Goal: Navigation & Orientation: Understand site structure

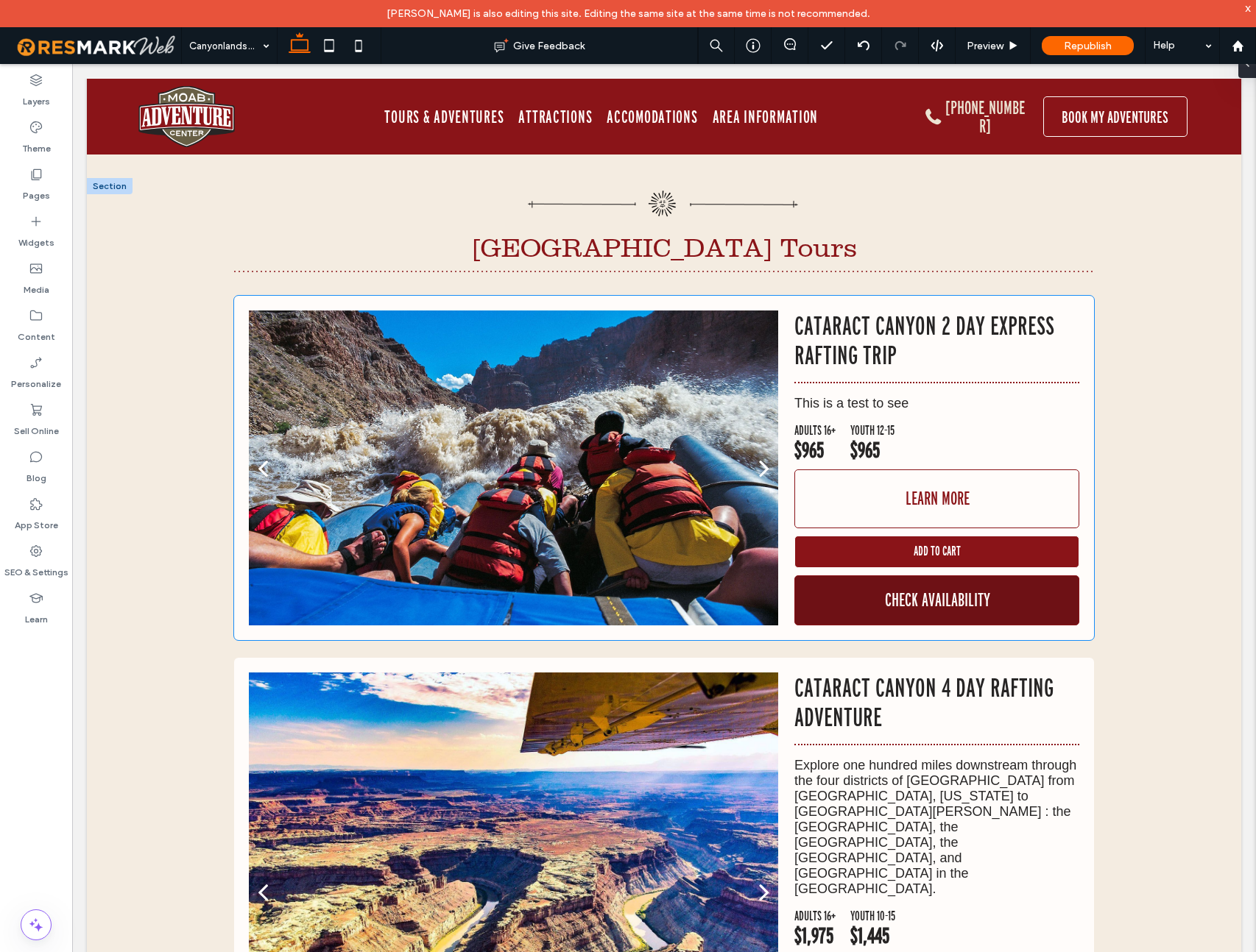
scroll to position [887, 0]
click at [907, 599] on span "Check Availability" at bounding box center [937, 600] width 105 height 33
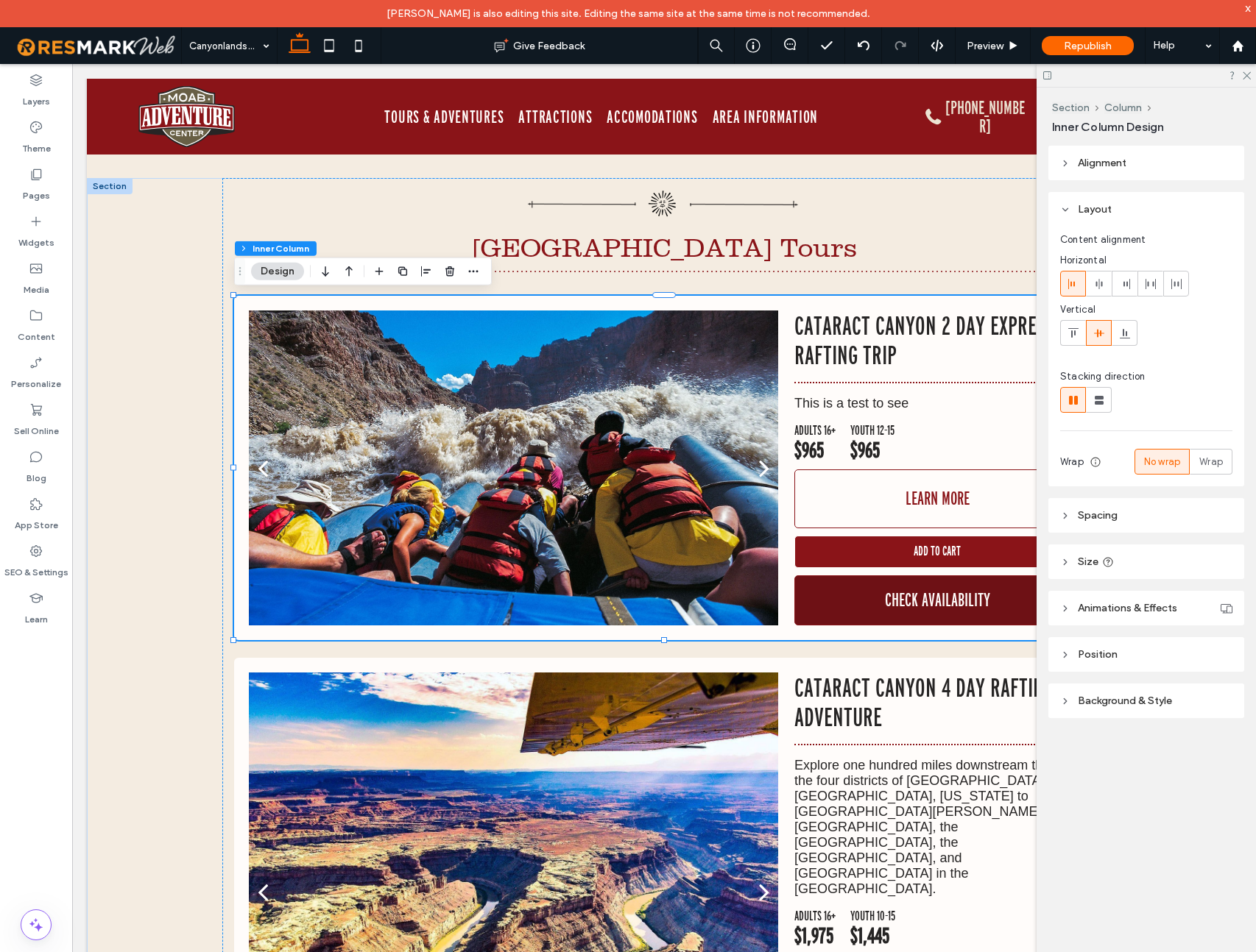
click at [907, 599] on span "Check Availability" at bounding box center [937, 600] width 105 height 33
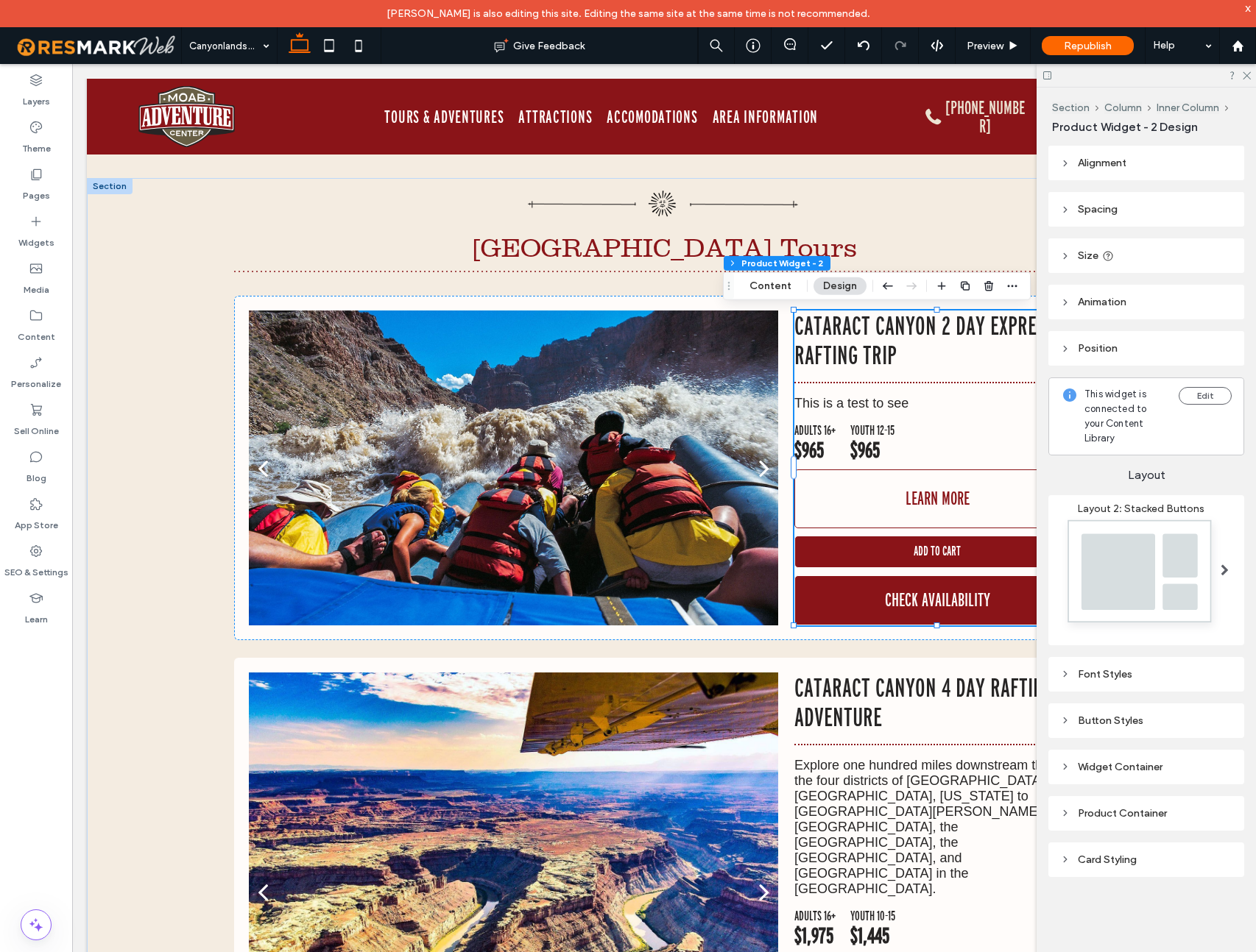
click at [1062, 715] on icon at bounding box center [1065, 720] width 10 height 10
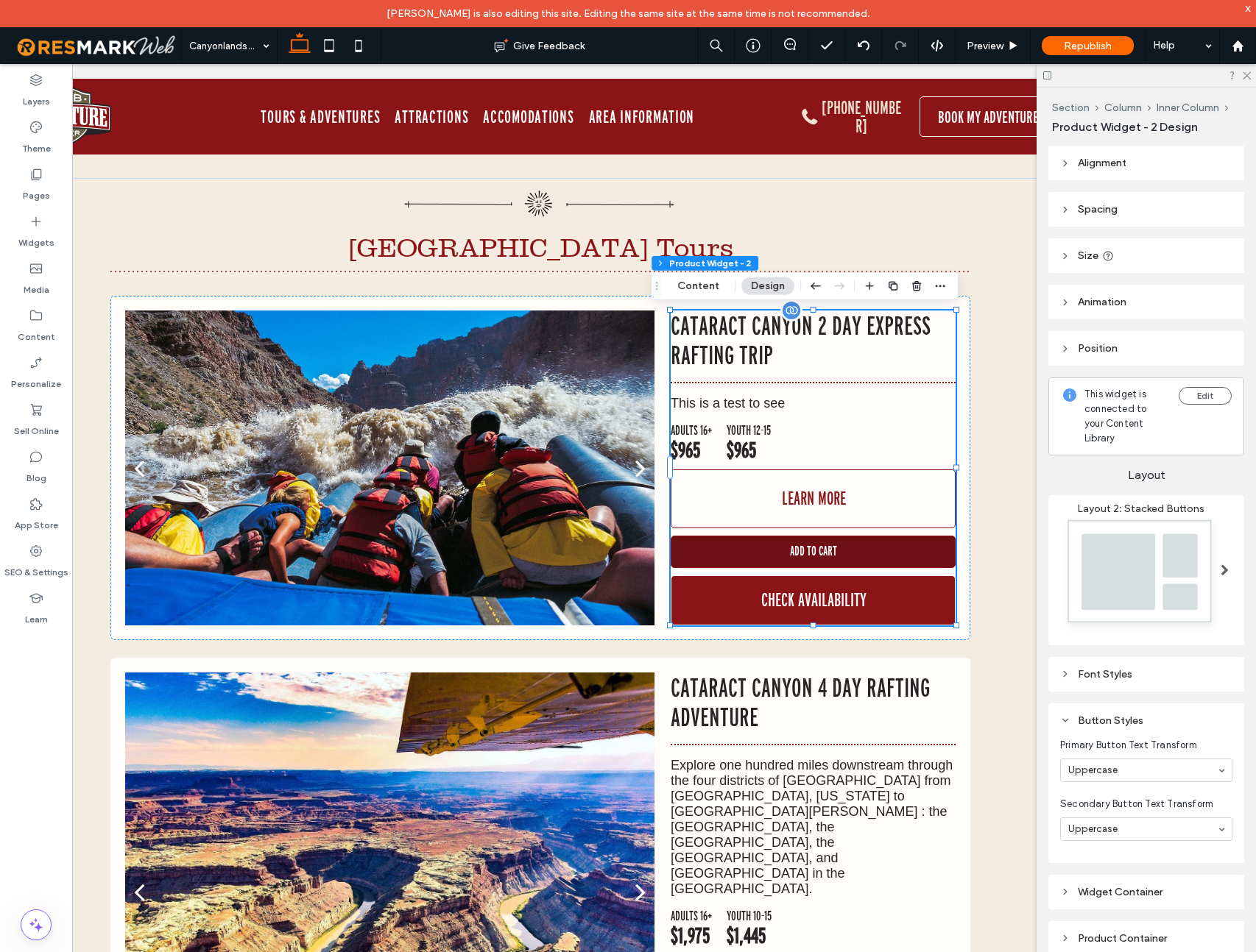
scroll to position [0, 219]
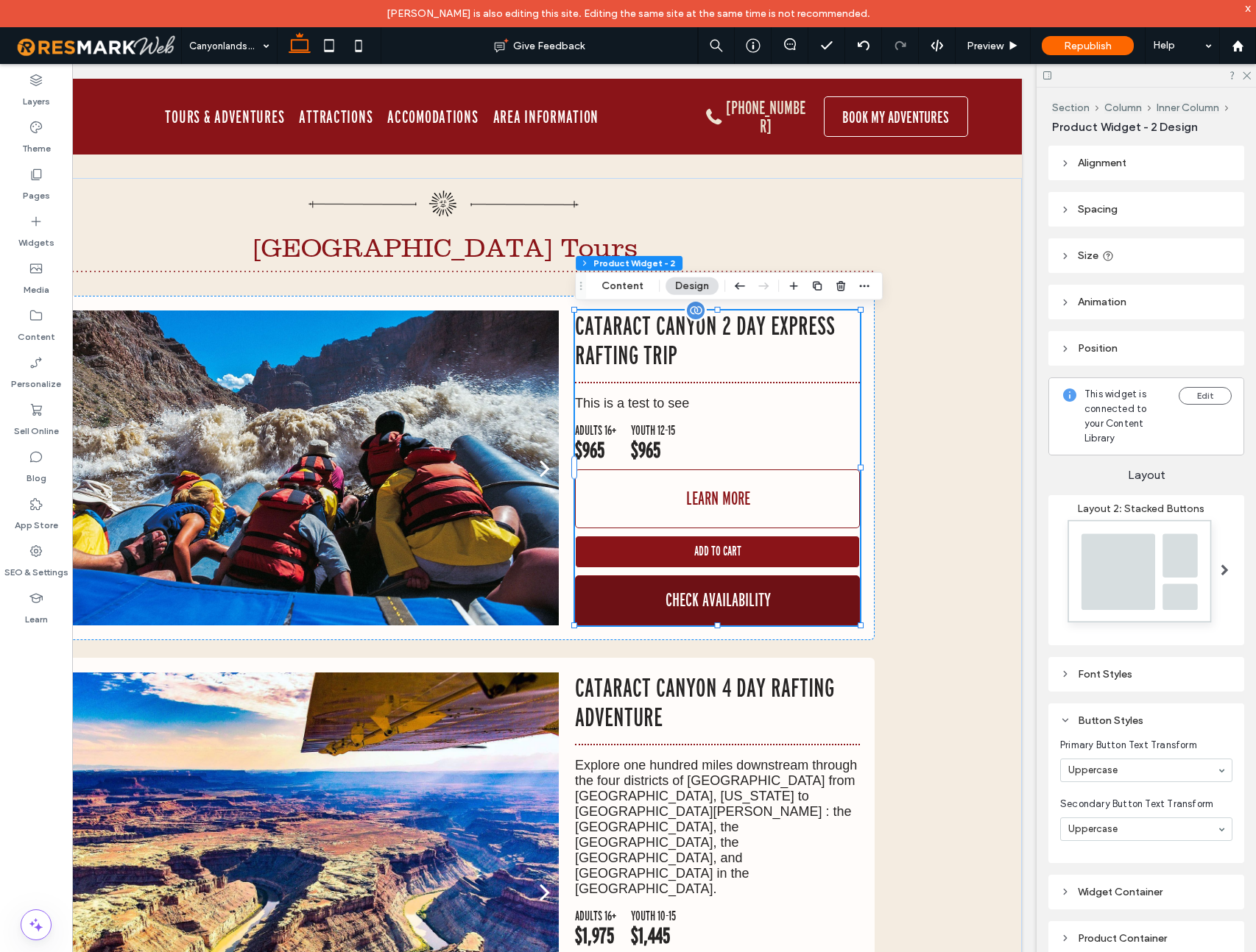
click at [827, 582] on div "Check Availability" at bounding box center [716, 600] width 285 height 50
drag, startPoint x: 1084, startPoint y: 655, endPoint x: 1093, endPoint y: 641, distance: 16.6
click at [1084, 668] on div "Font Styles" at bounding box center [1146, 675] width 172 height 13
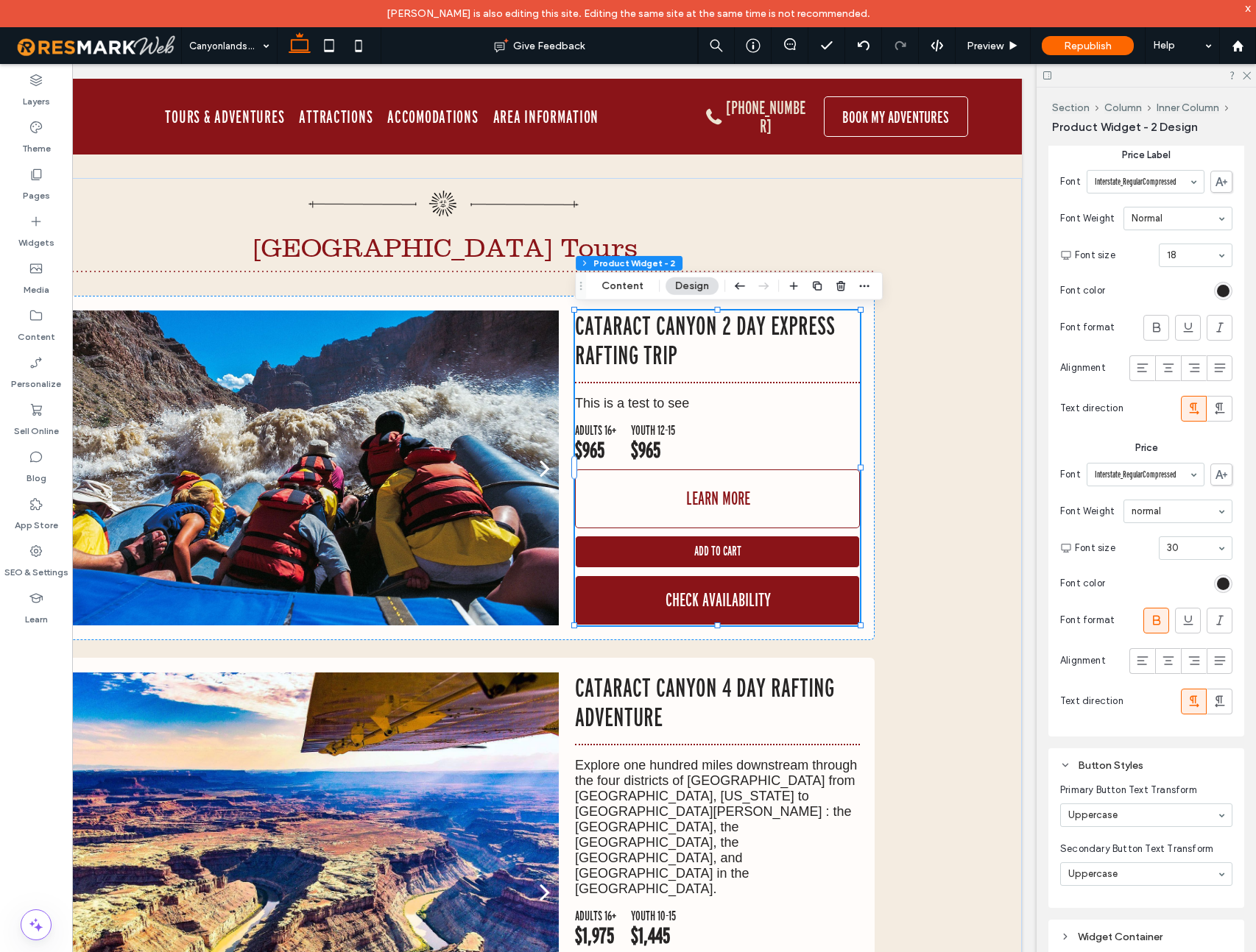
scroll to position [1611, 0]
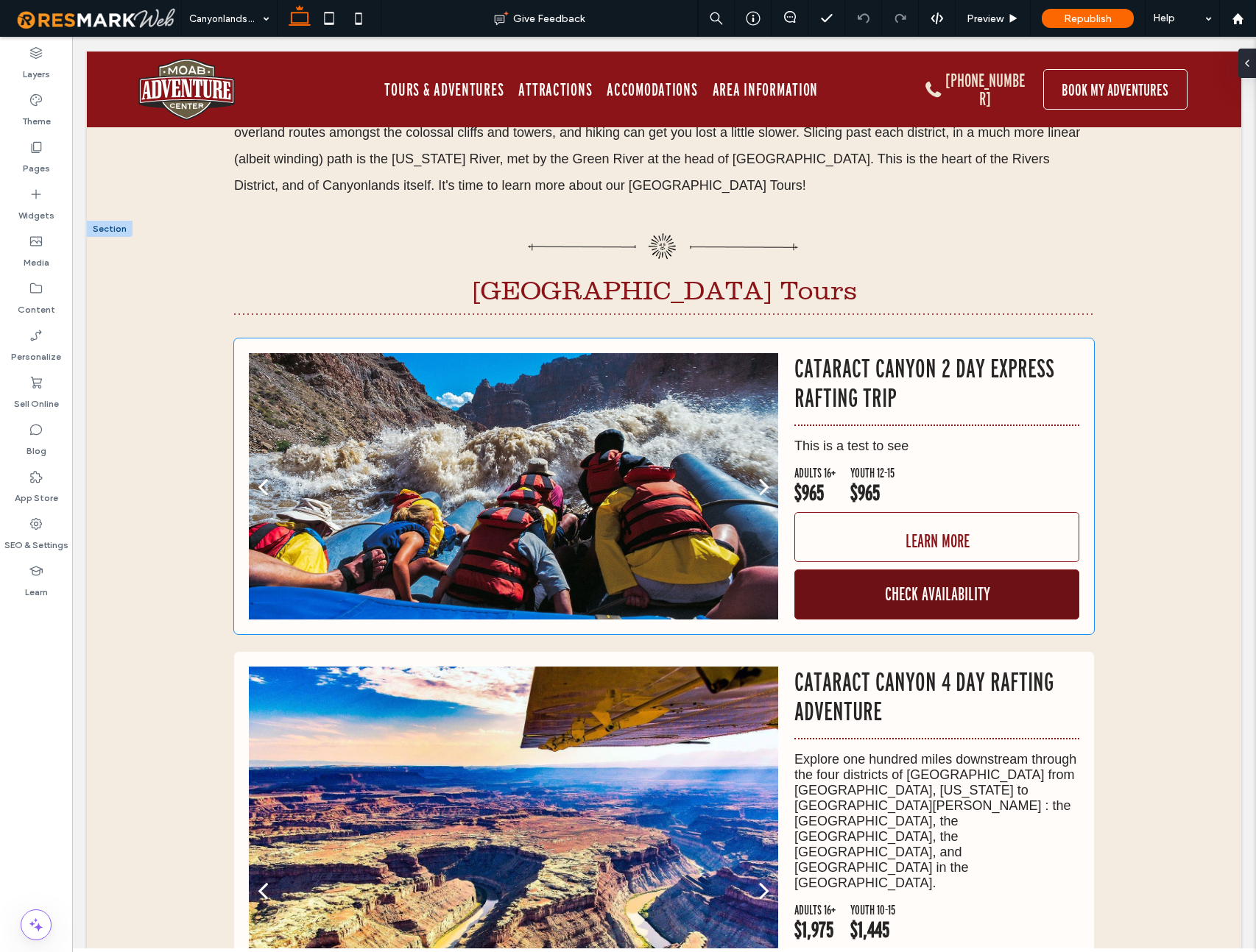
scroll to position [817, 0]
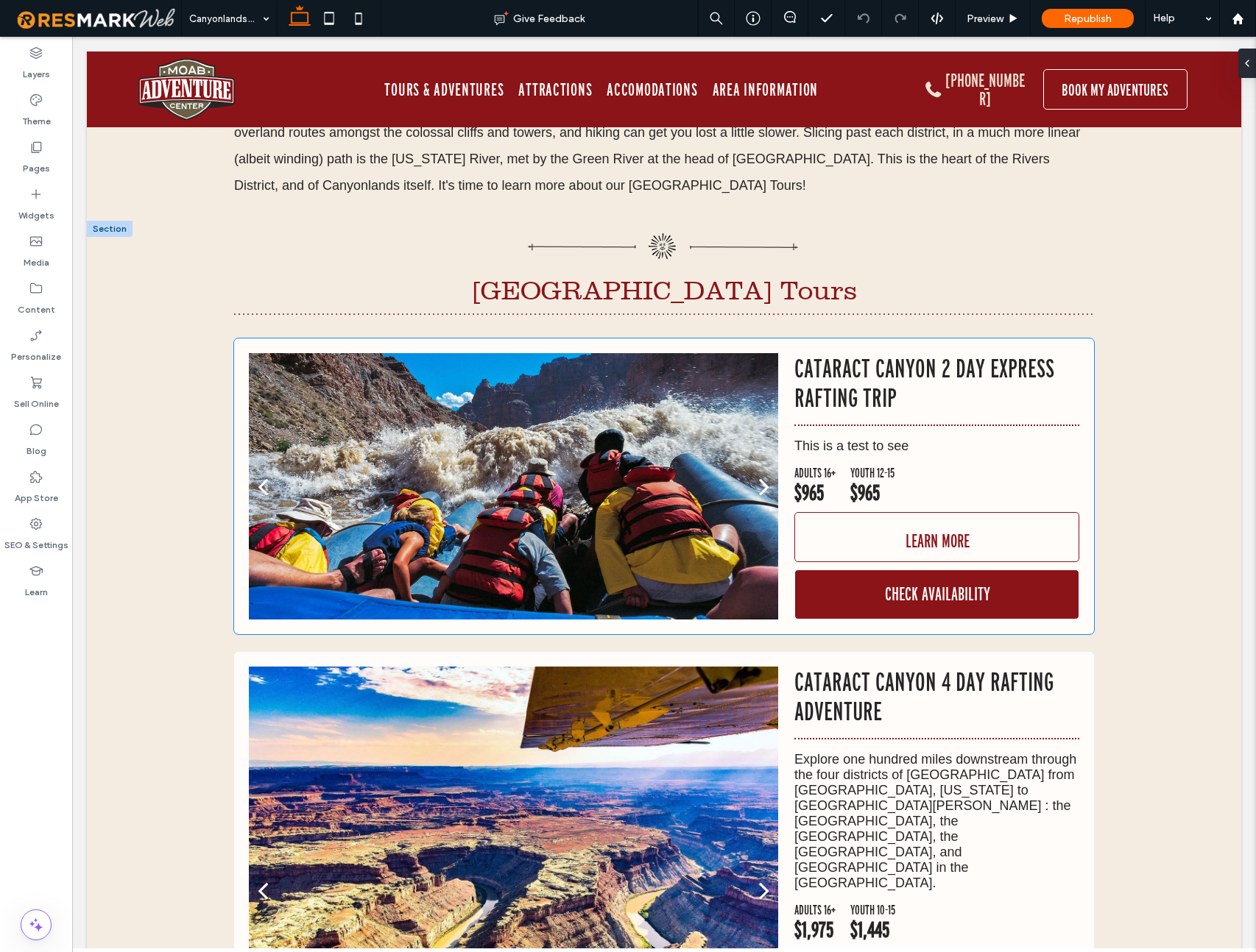
click at [958, 483] on div "ADULTS 16+ $965 YOUTH 12-15 $965" at bounding box center [936, 485] width 285 height 39
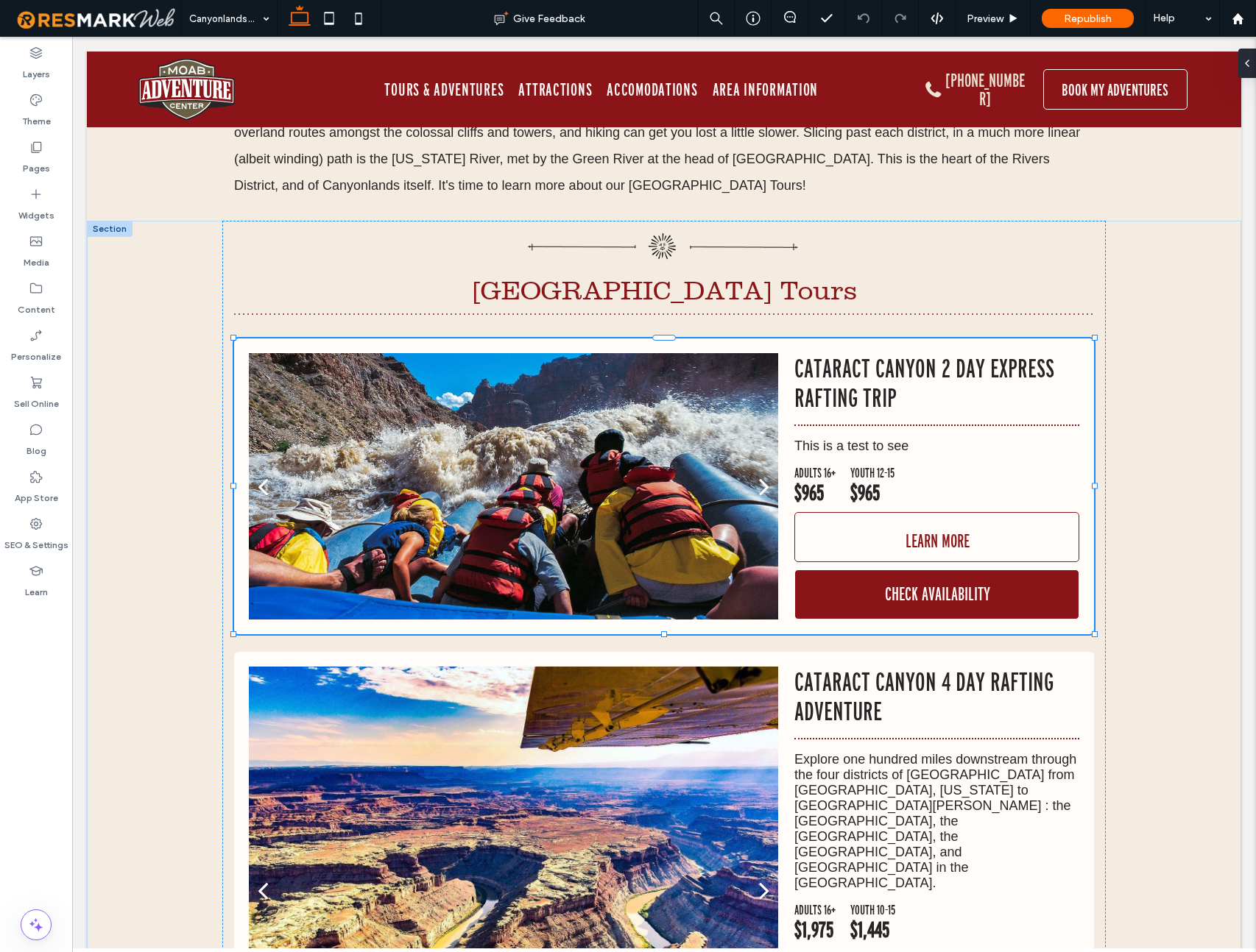
scroll to position [0, 0]
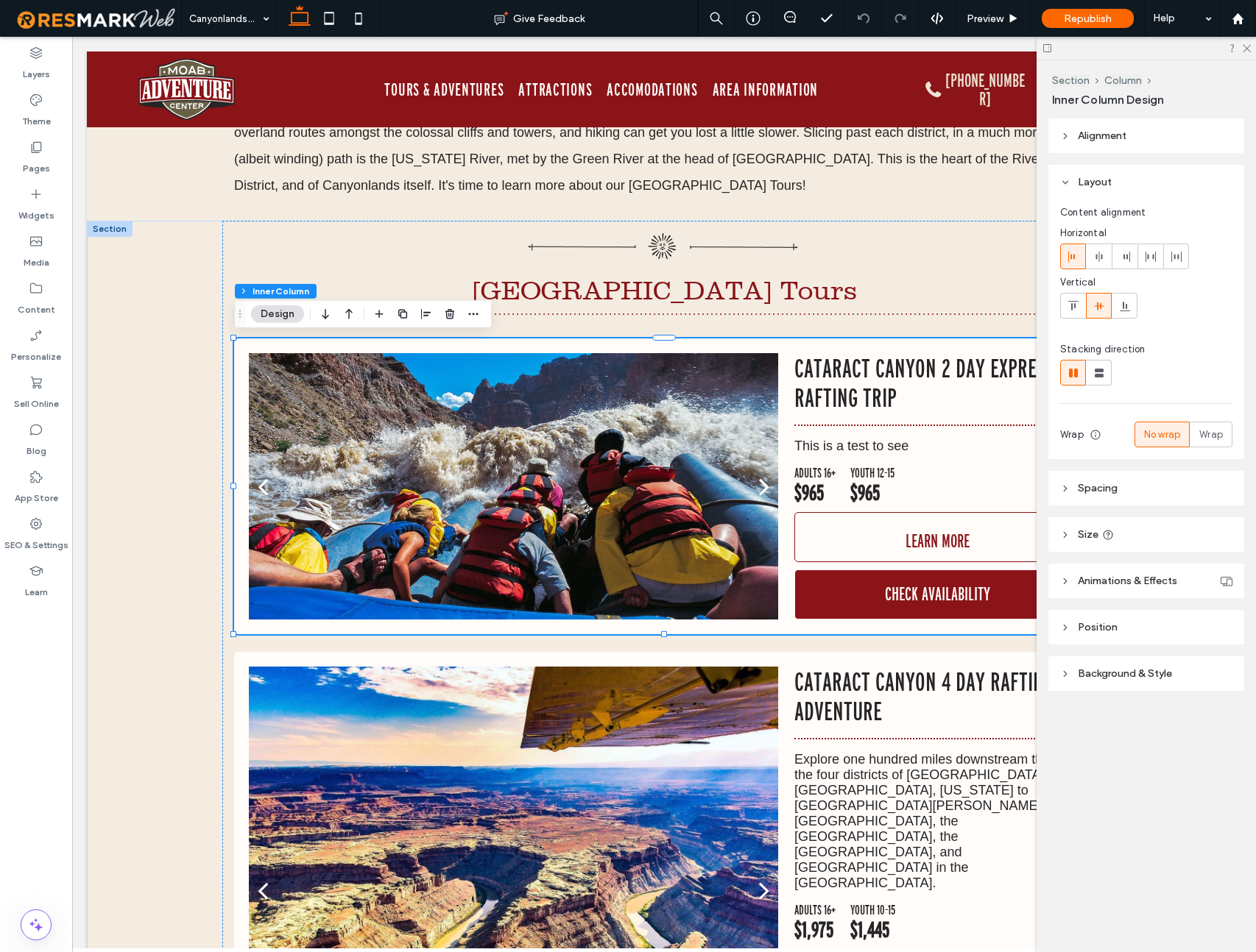
click at [958, 483] on div "ADULTS 16+ $965 YOUTH 12-15 $965" at bounding box center [936, 485] width 285 height 39
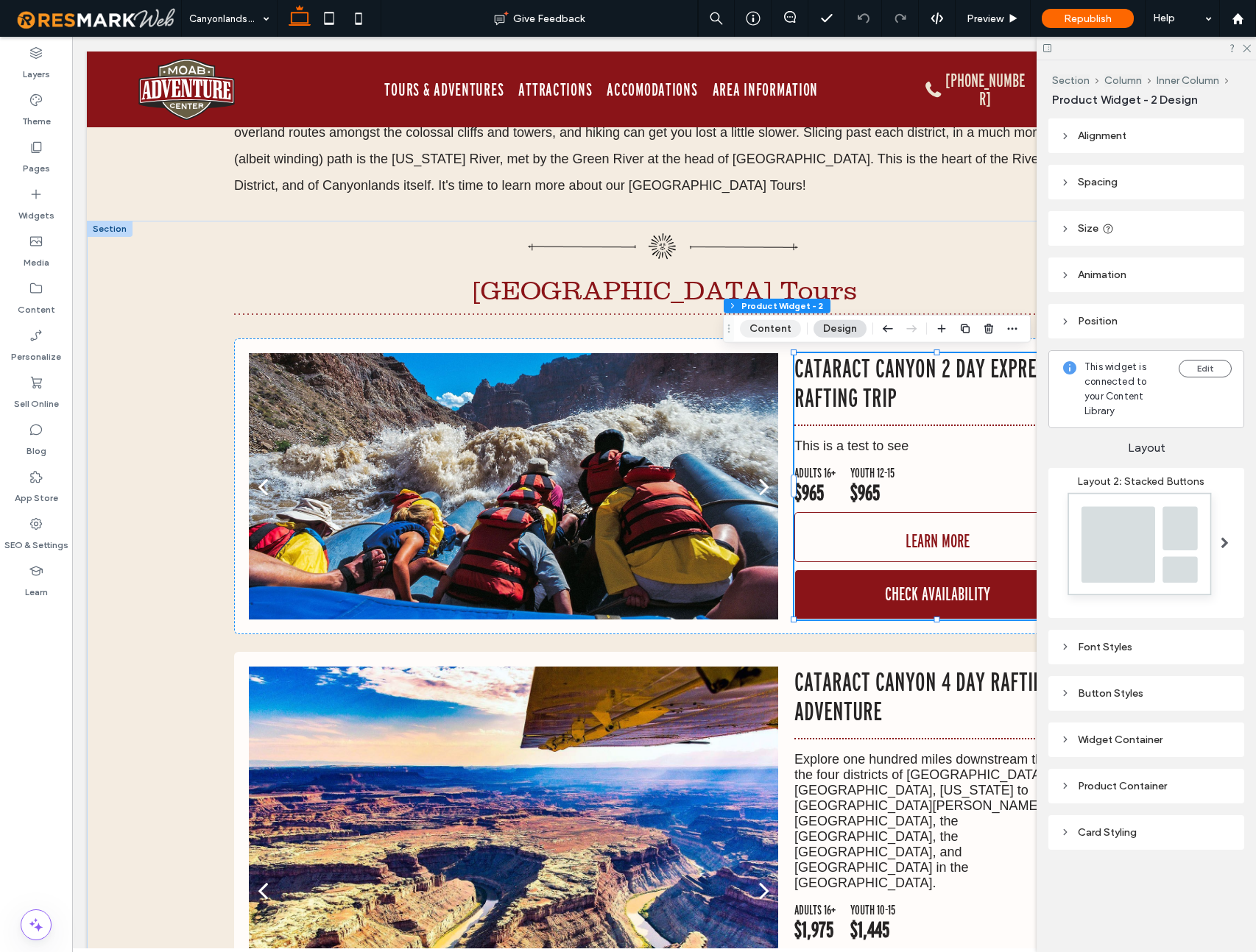
click at [760, 327] on button "Content" at bounding box center [770, 329] width 61 height 18
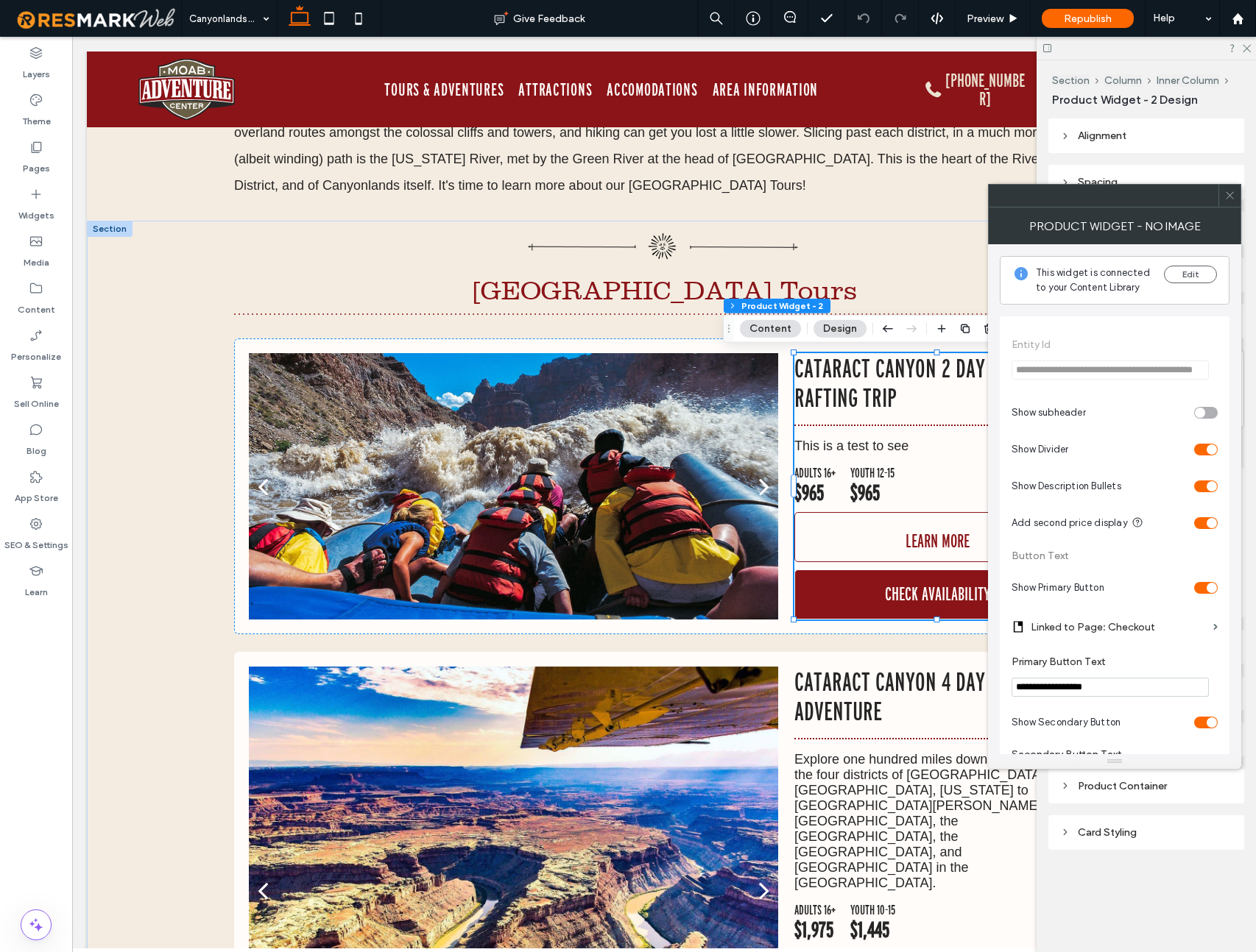
click at [1207, 589] on div "toggle" at bounding box center [1211, 587] width 10 height 10
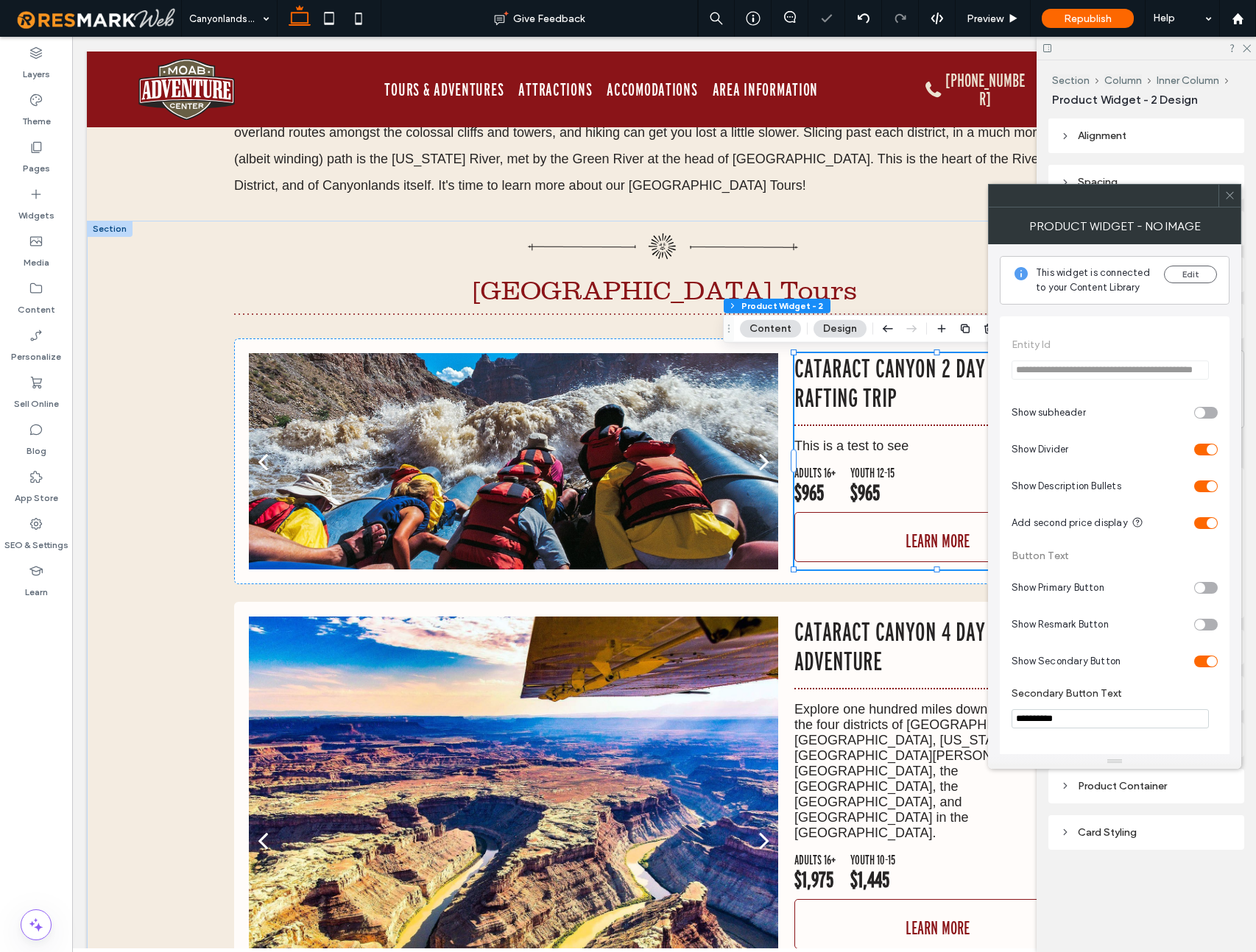
click at [1211, 623] on div "toggle" at bounding box center [1206, 625] width 24 height 12
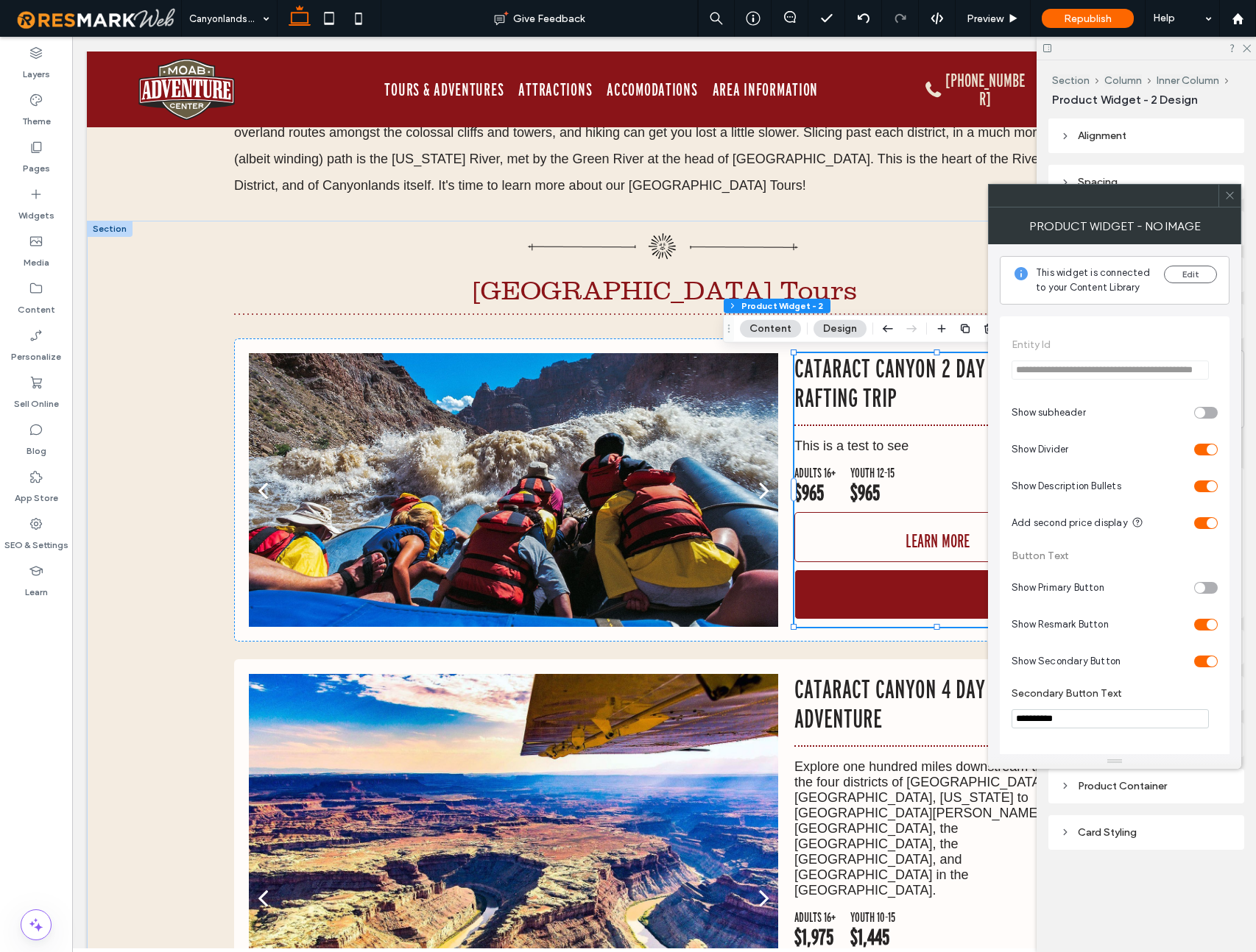
click at [1214, 586] on div "toggle" at bounding box center [1206, 588] width 24 height 12
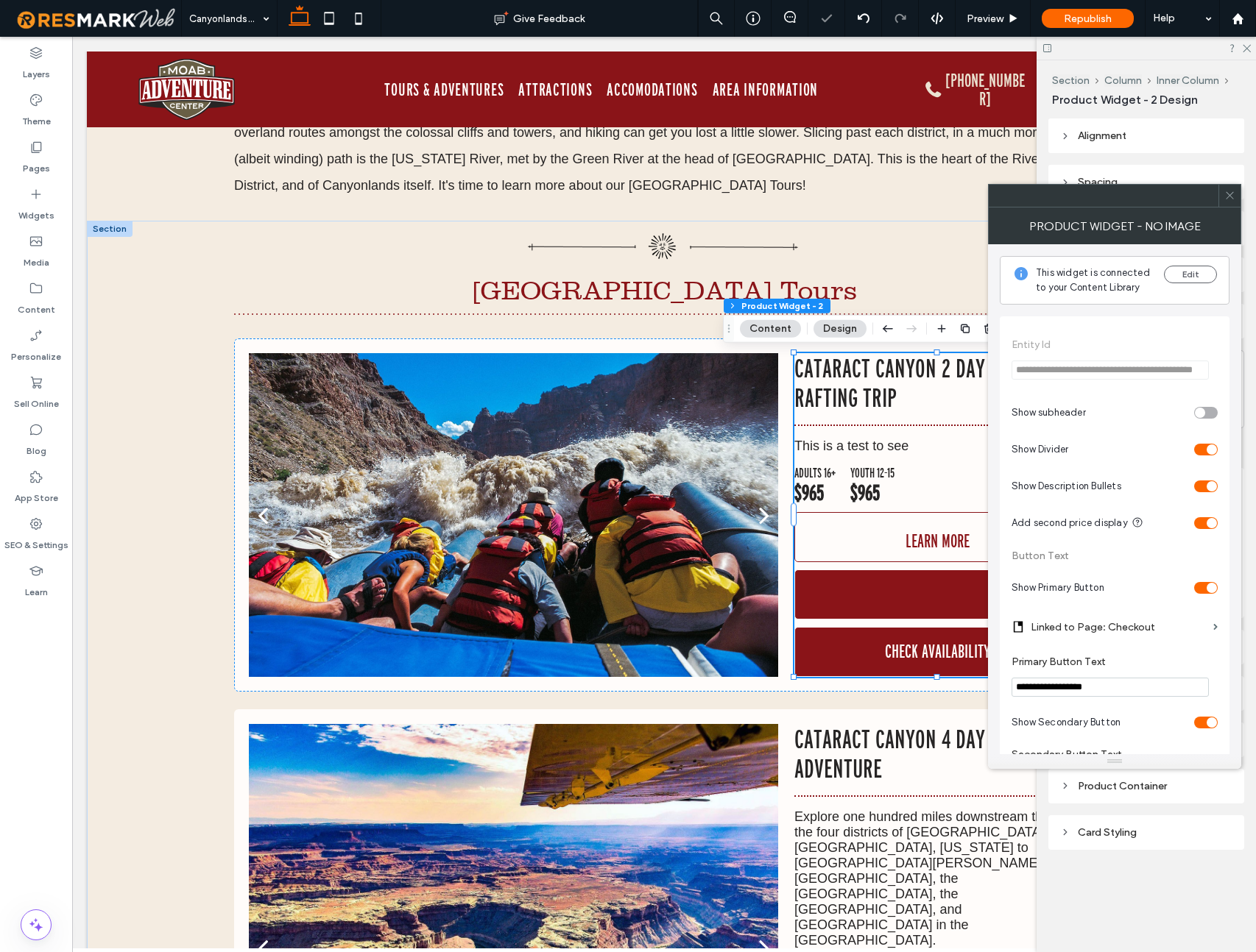
click at [1199, 589] on div "toggle" at bounding box center [1206, 588] width 24 height 12
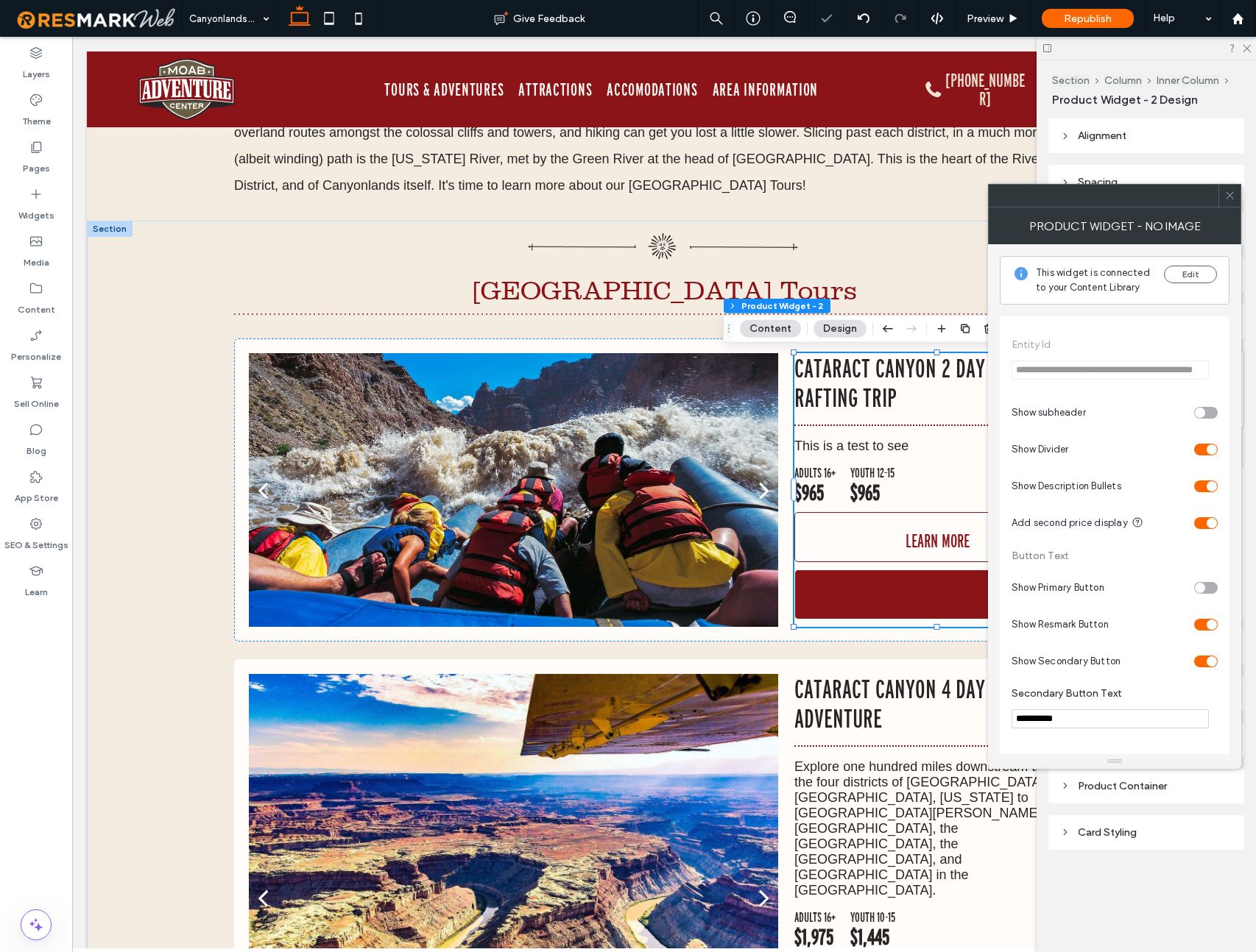
click at [1200, 625] on div "toggle" at bounding box center [1206, 625] width 24 height 12
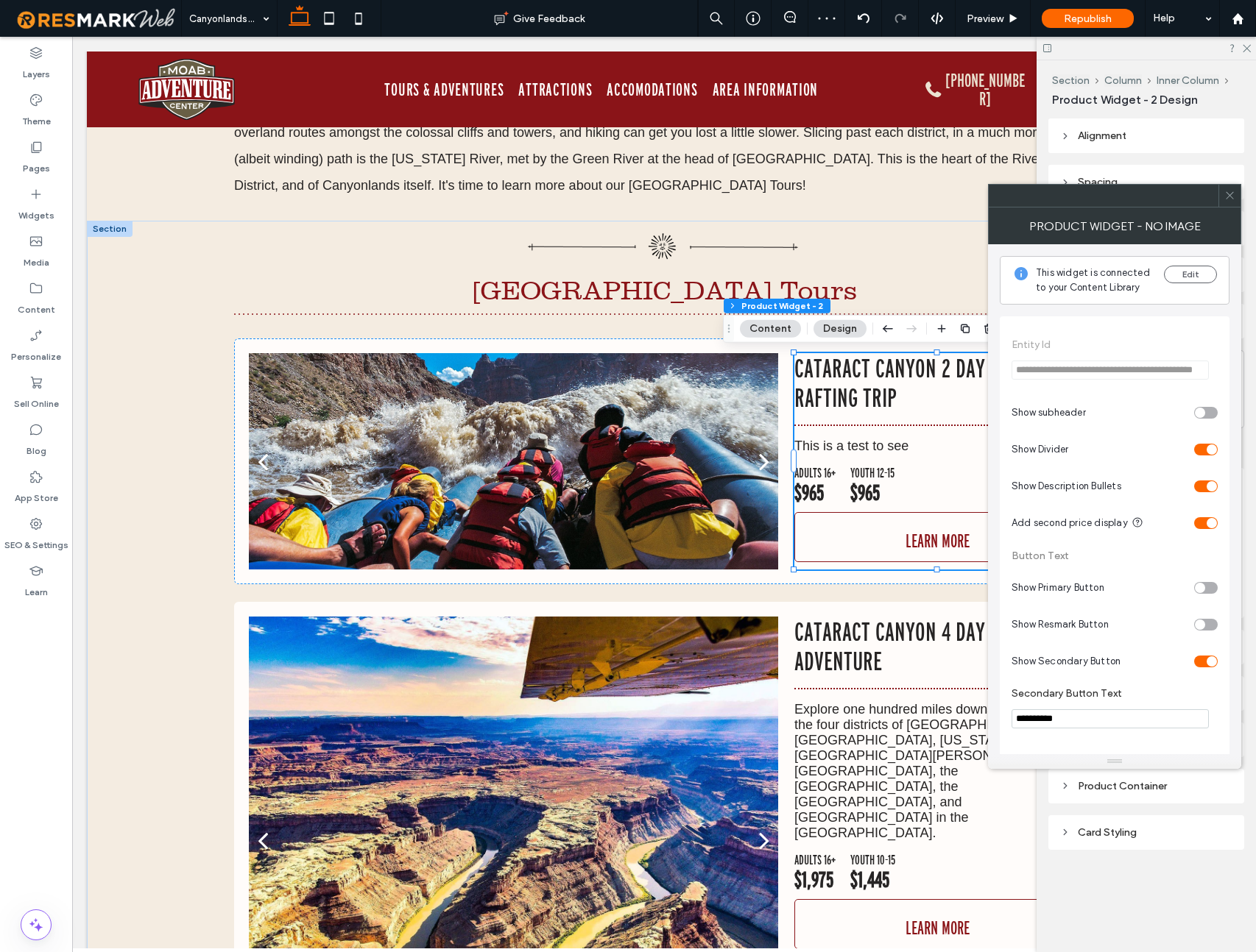
click at [1211, 589] on div "toggle" at bounding box center [1206, 588] width 24 height 12
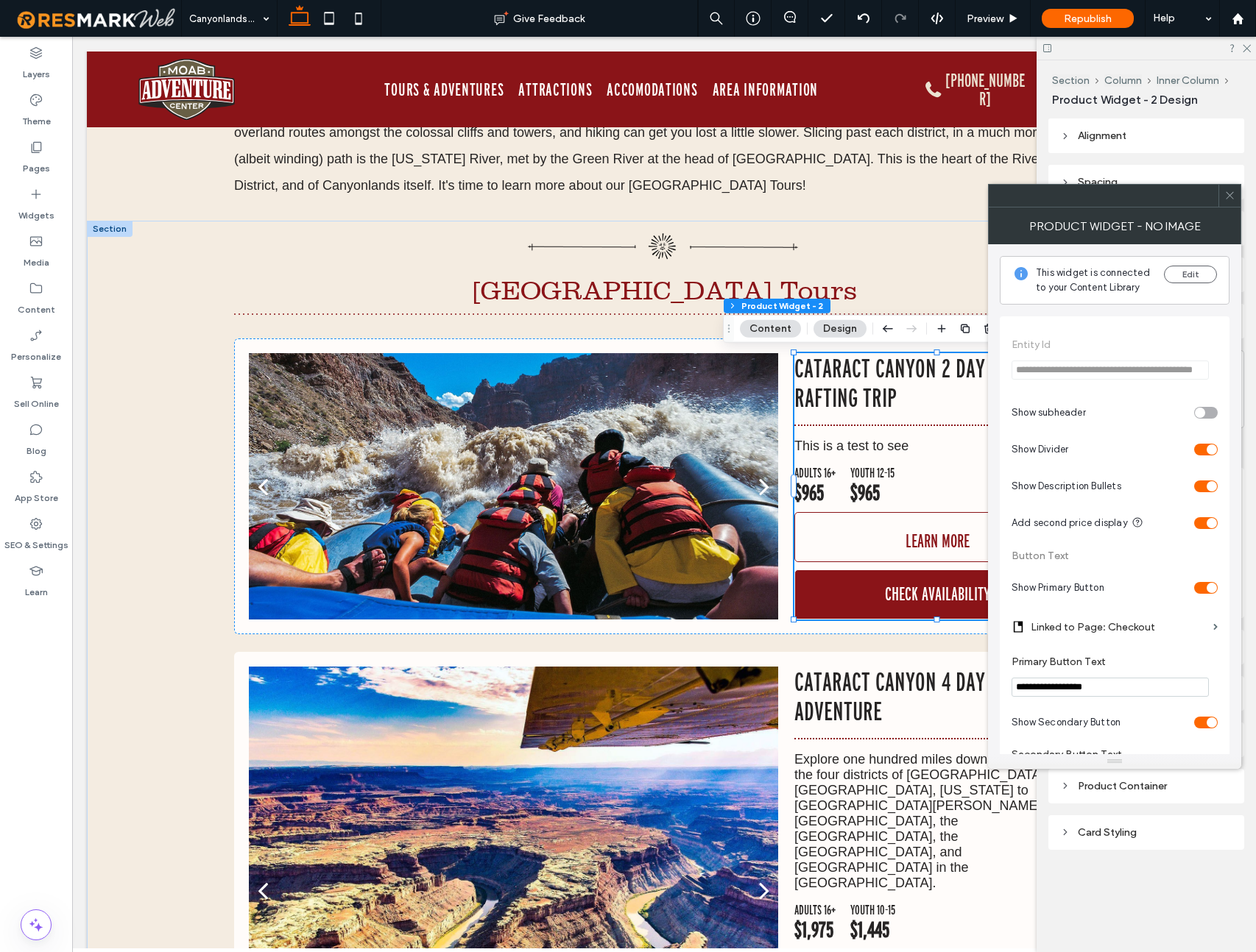
click at [1229, 194] on use at bounding box center [1229, 195] width 7 height 7
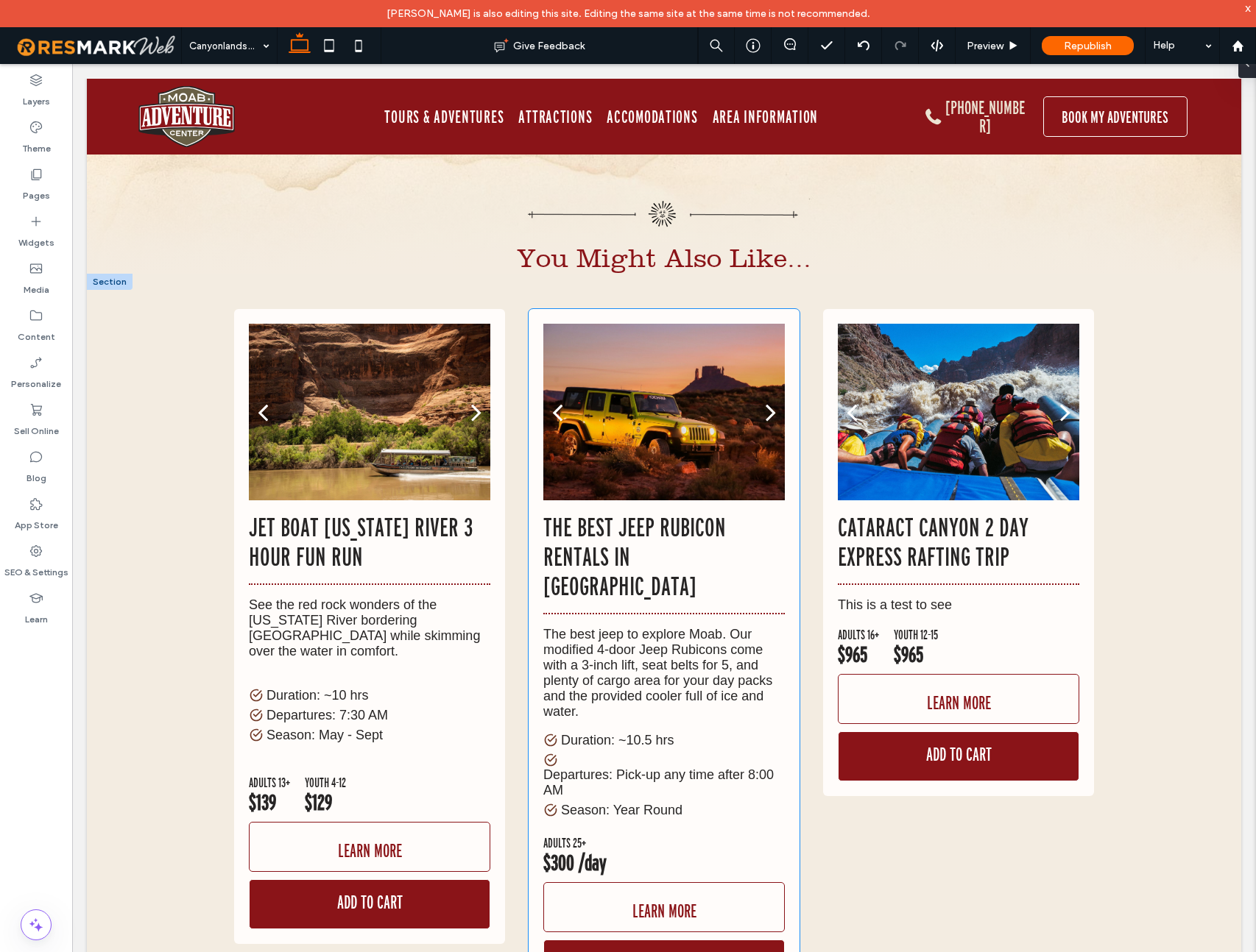
scroll to position [4358, 0]
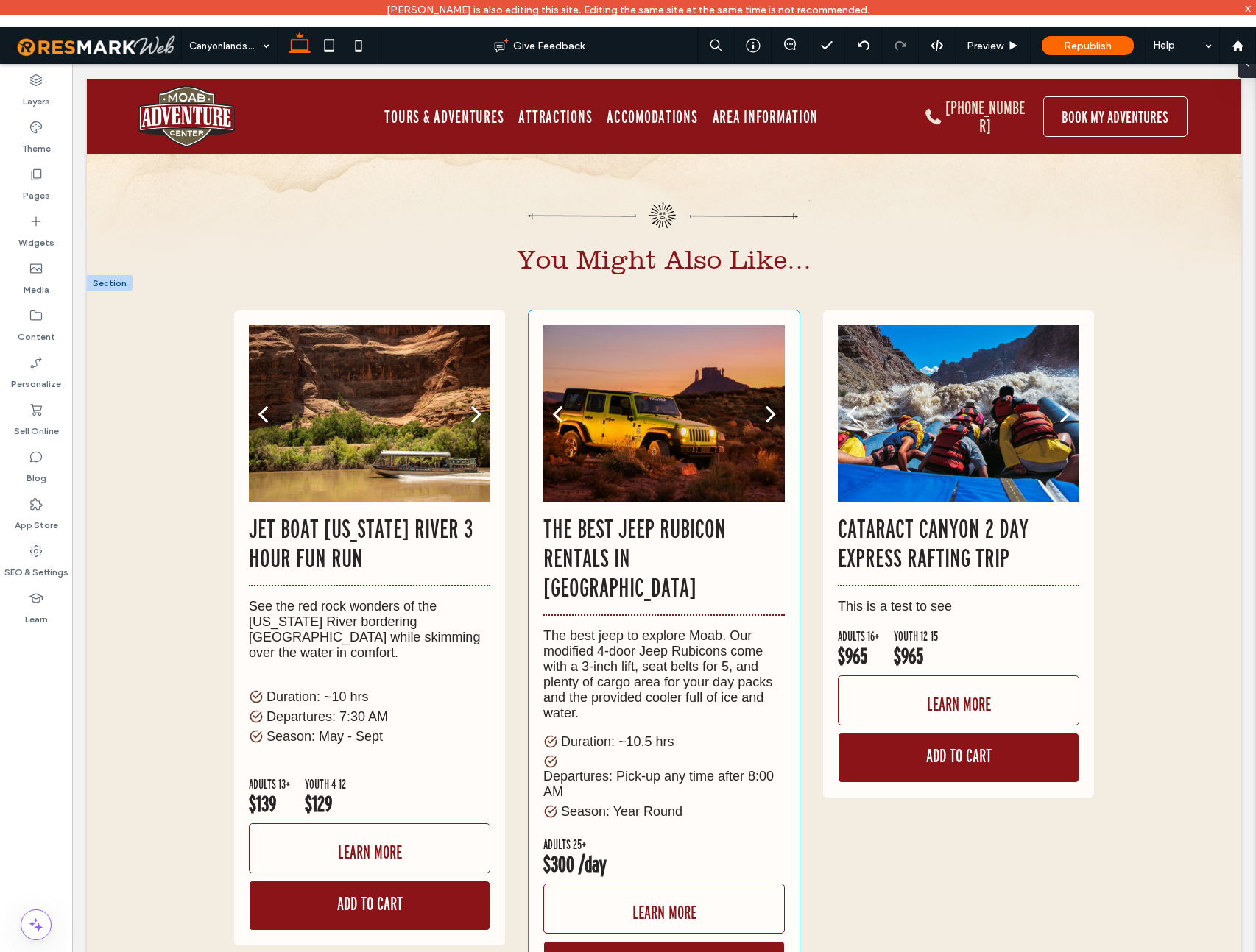
click at [665, 370] on div at bounding box center [664, 423] width 241 height 107
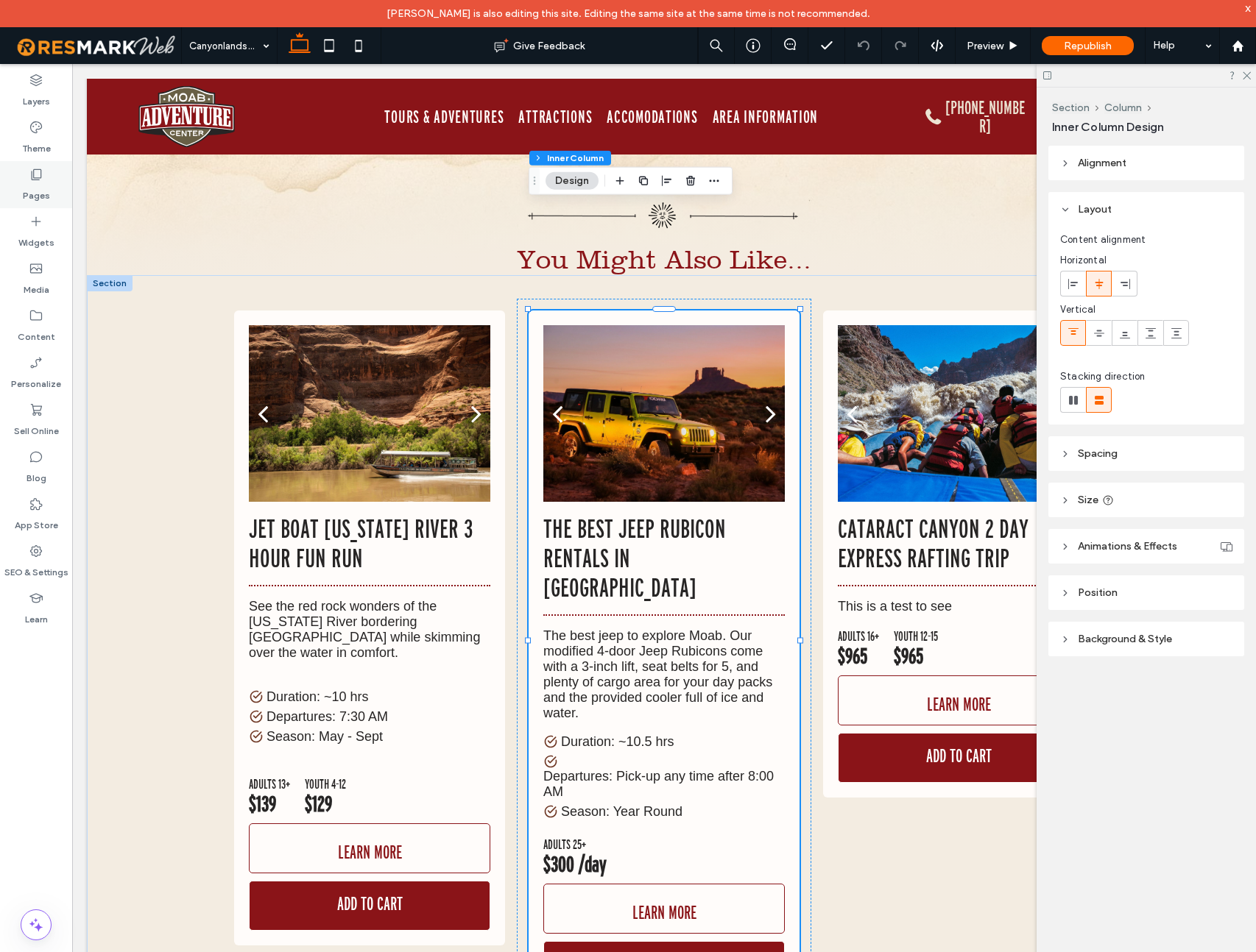
click at [40, 175] on icon at bounding box center [36, 174] width 14 height 14
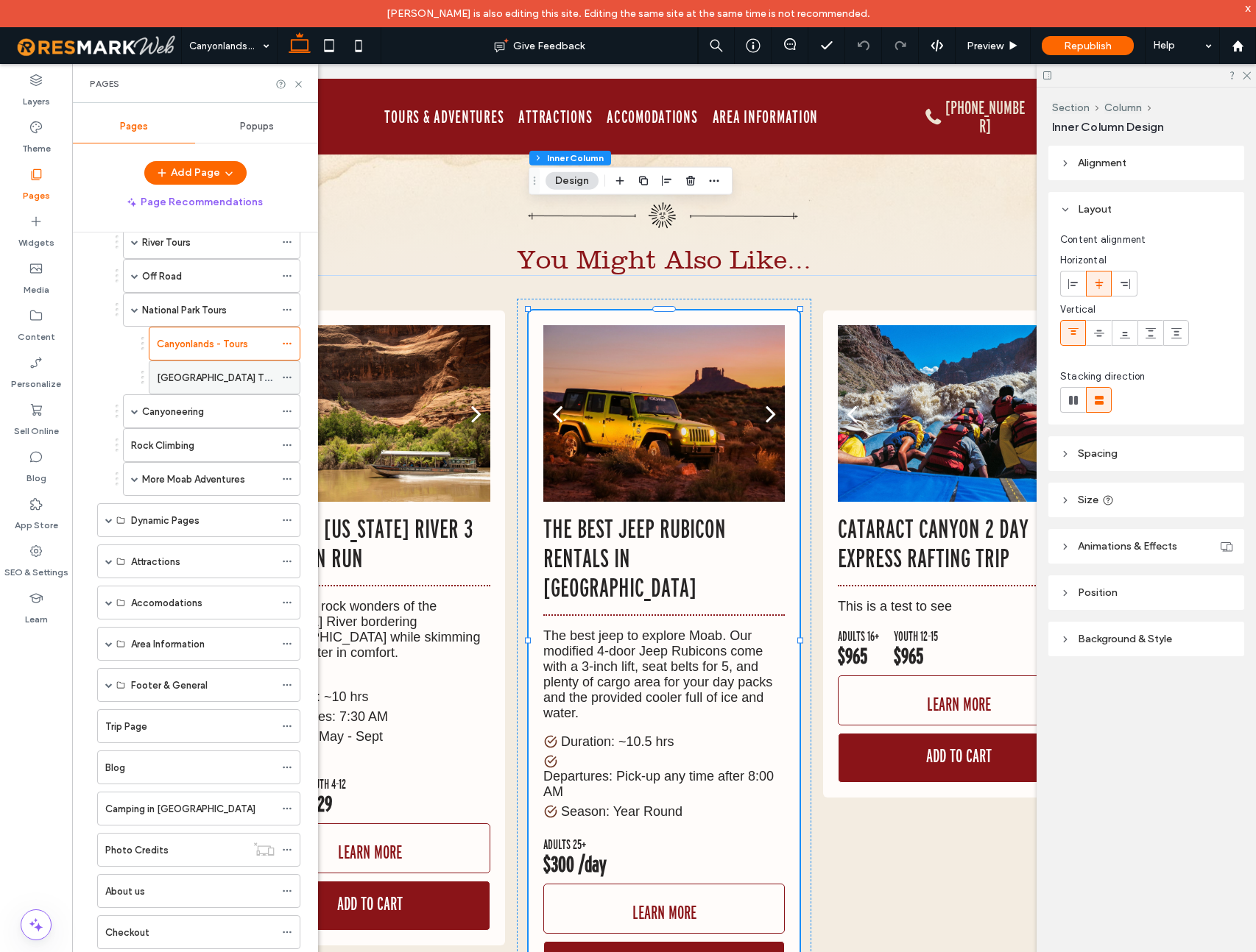
scroll to position [149, 0]
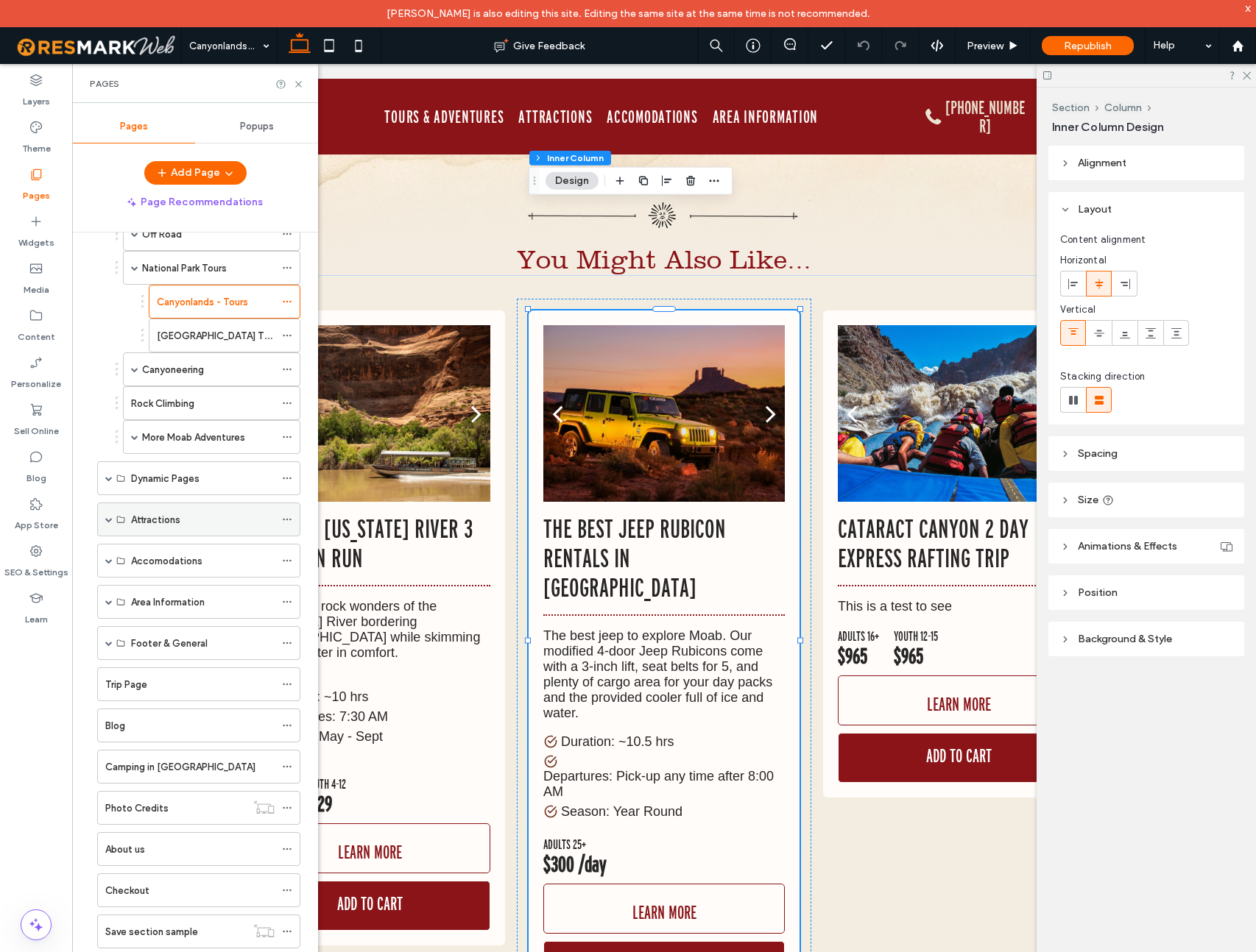
click at [108, 517] on span at bounding box center [108, 519] width 7 height 7
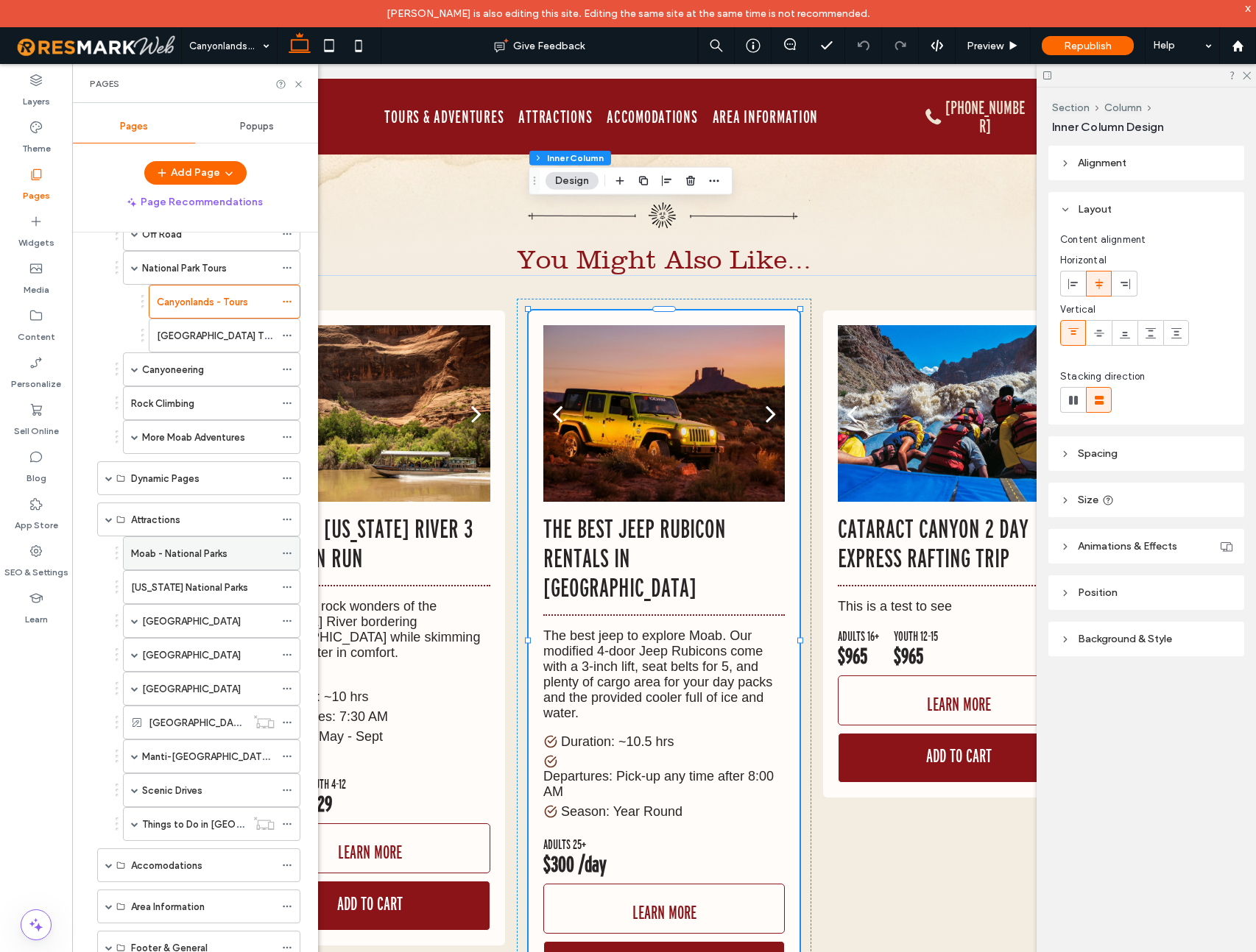
click at [169, 548] on label "Moab - National Parks" at bounding box center [179, 554] width 96 height 25
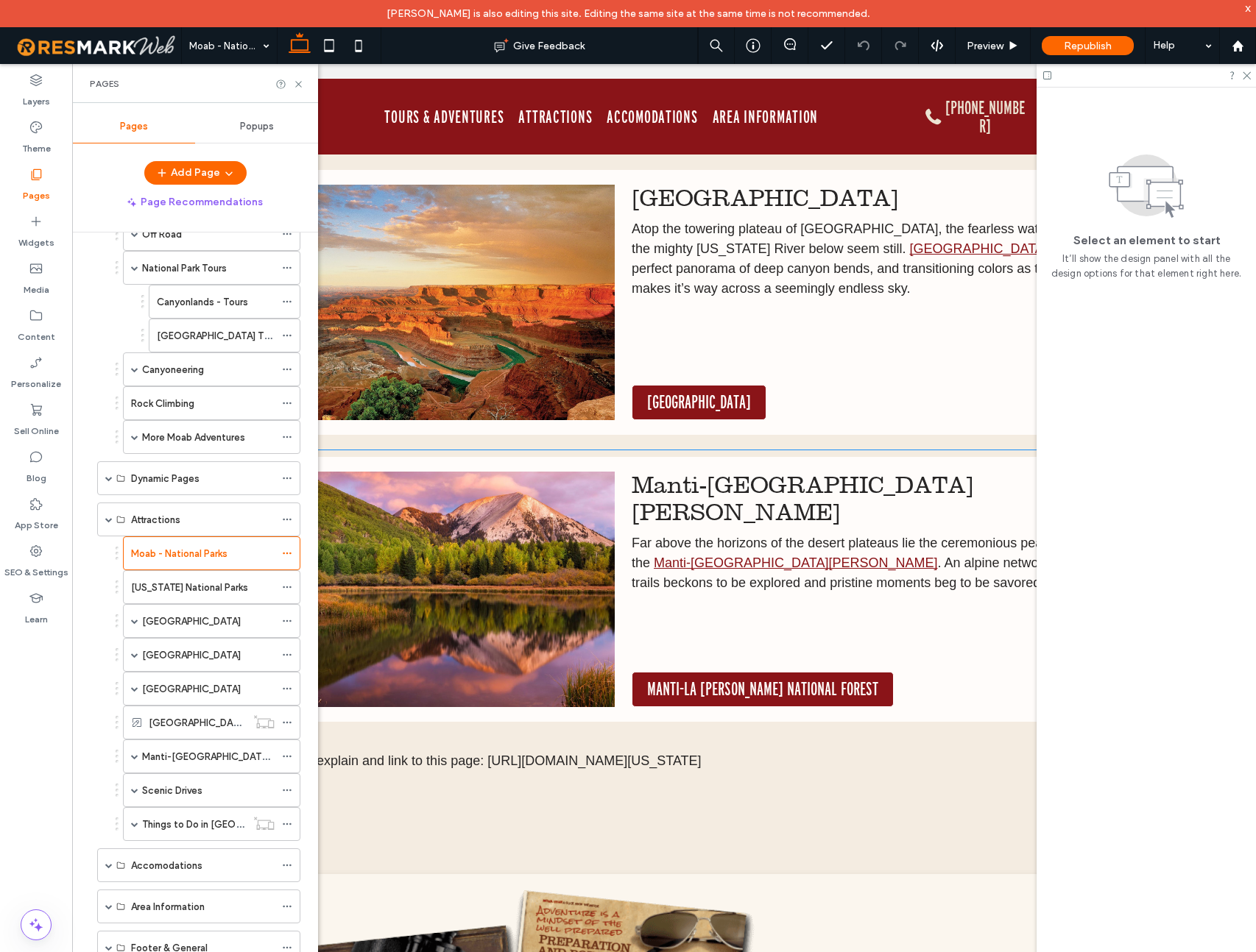
scroll to position [1523, 0]
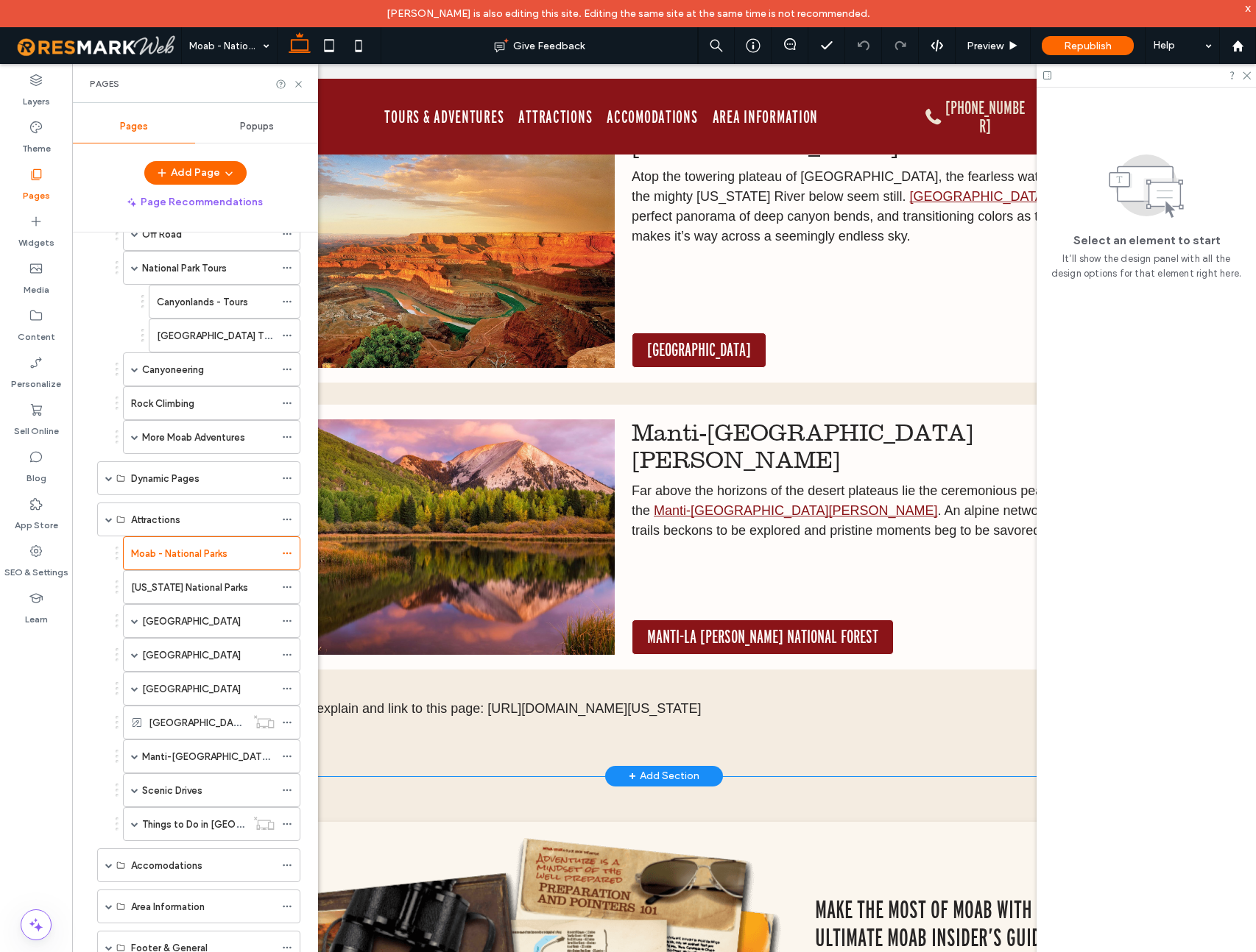
click at [397, 723] on div "Arches National Park There’s a place full of colorful towers and turrets and wo…" at bounding box center [664, 144] width 883 height 1265
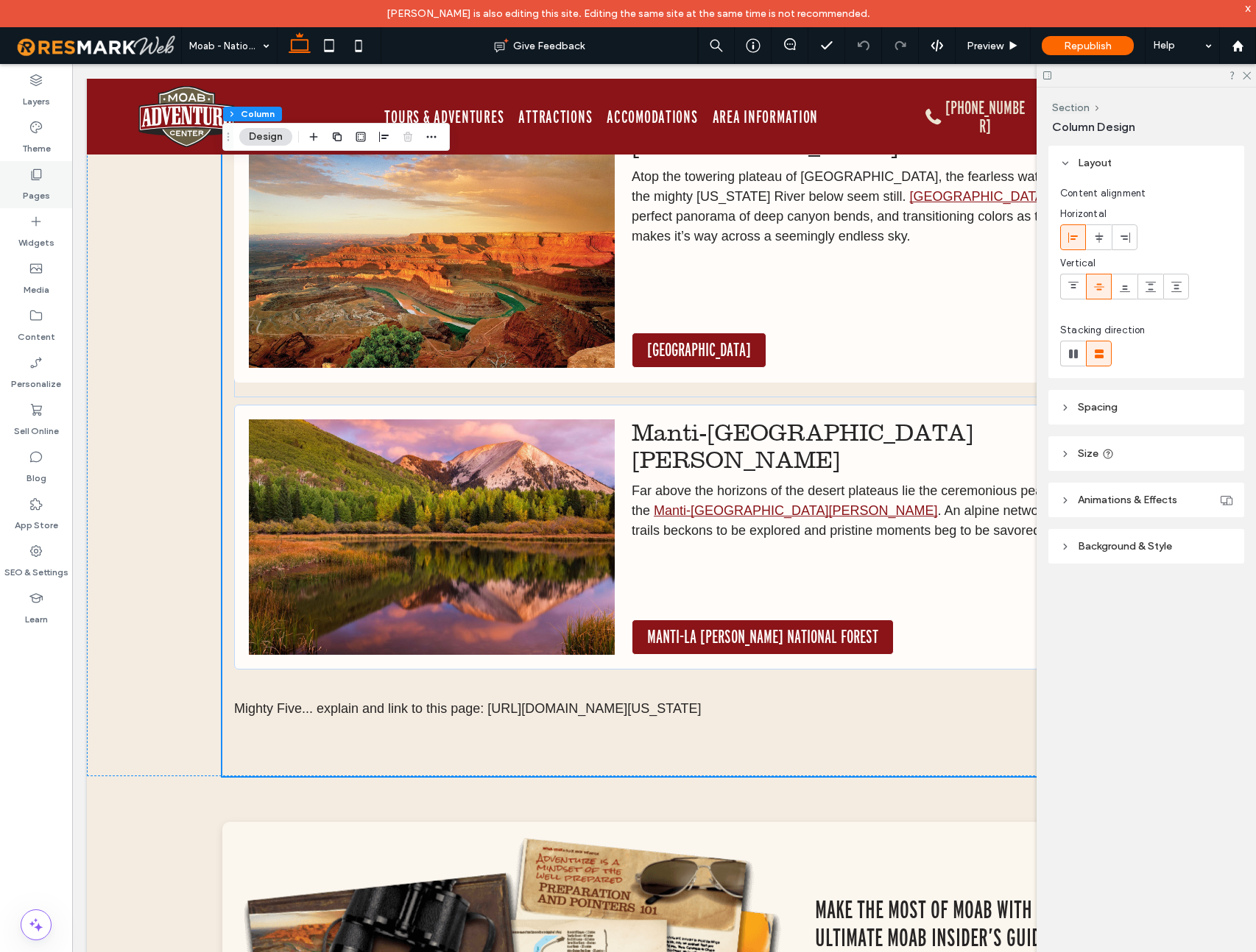
click at [32, 180] on icon at bounding box center [36, 174] width 14 height 14
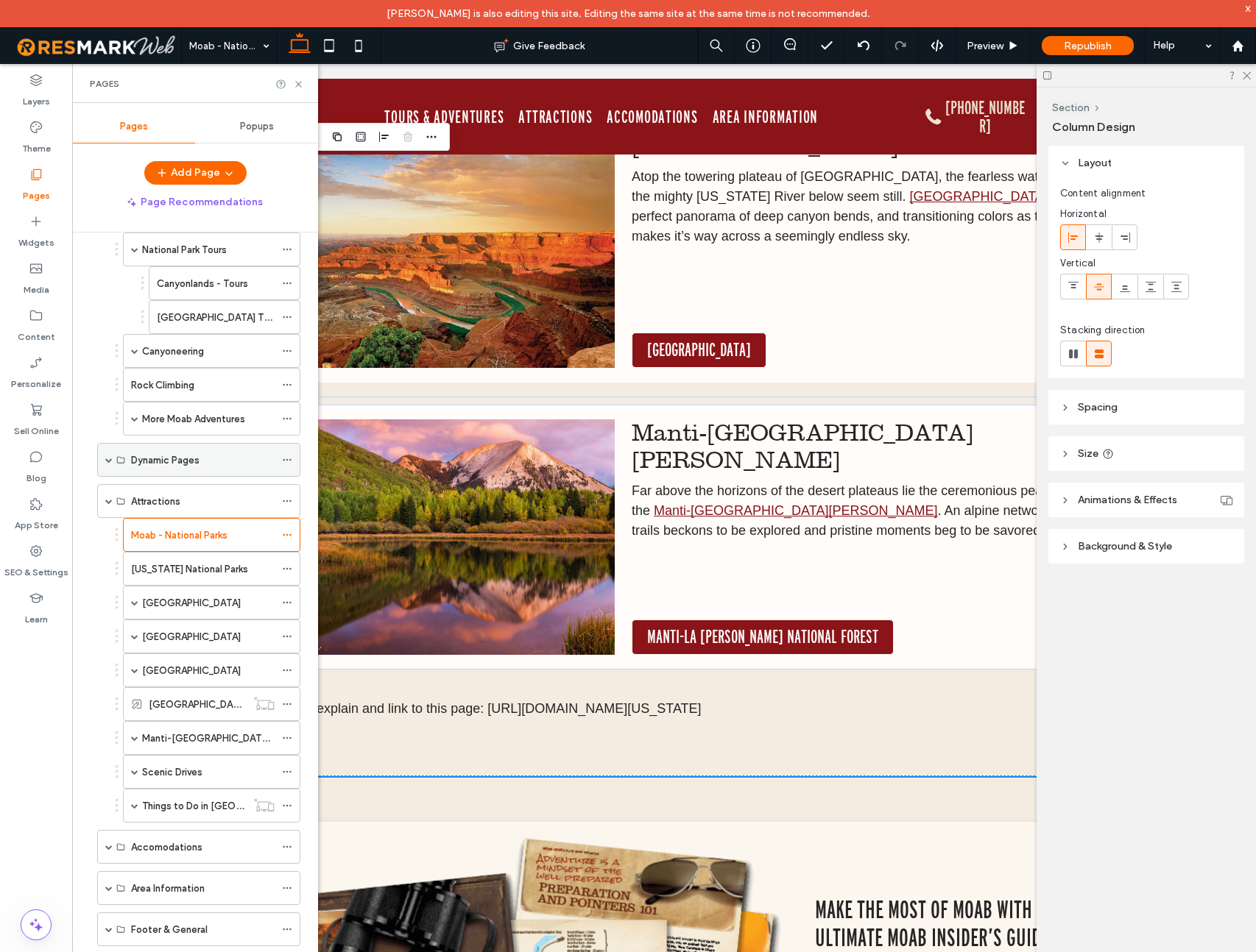
scroll to position [165, 0]
click at [109, 462] on span at bounding box center [108, 462] width 7 height 7
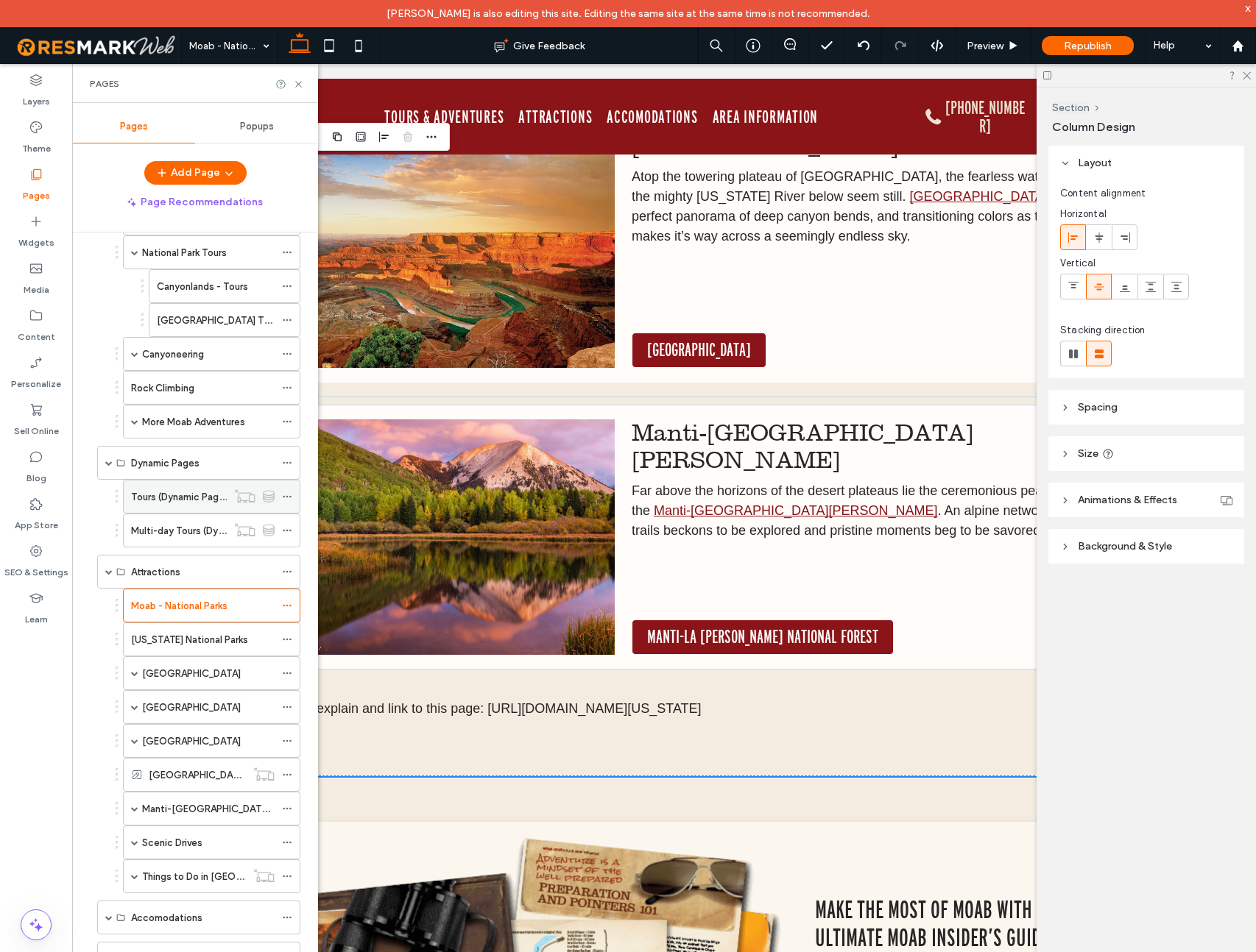
click at [182, 497] on label "Tours (Dynamic Page)" at bounding box center [179, 497] width 97 height 25
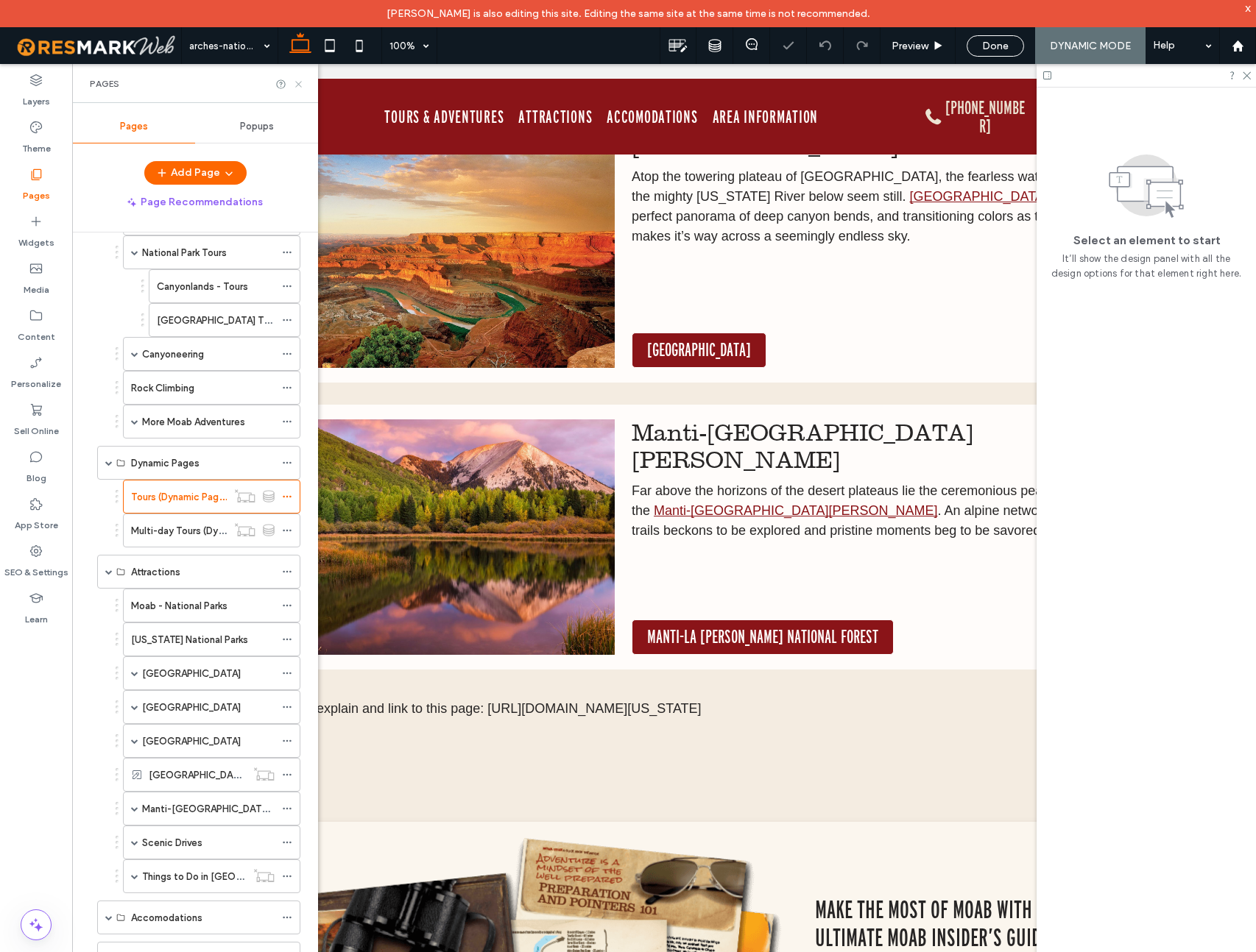
click at [298, 82] on icon at bounding box center [299, 84] width 11 height 11
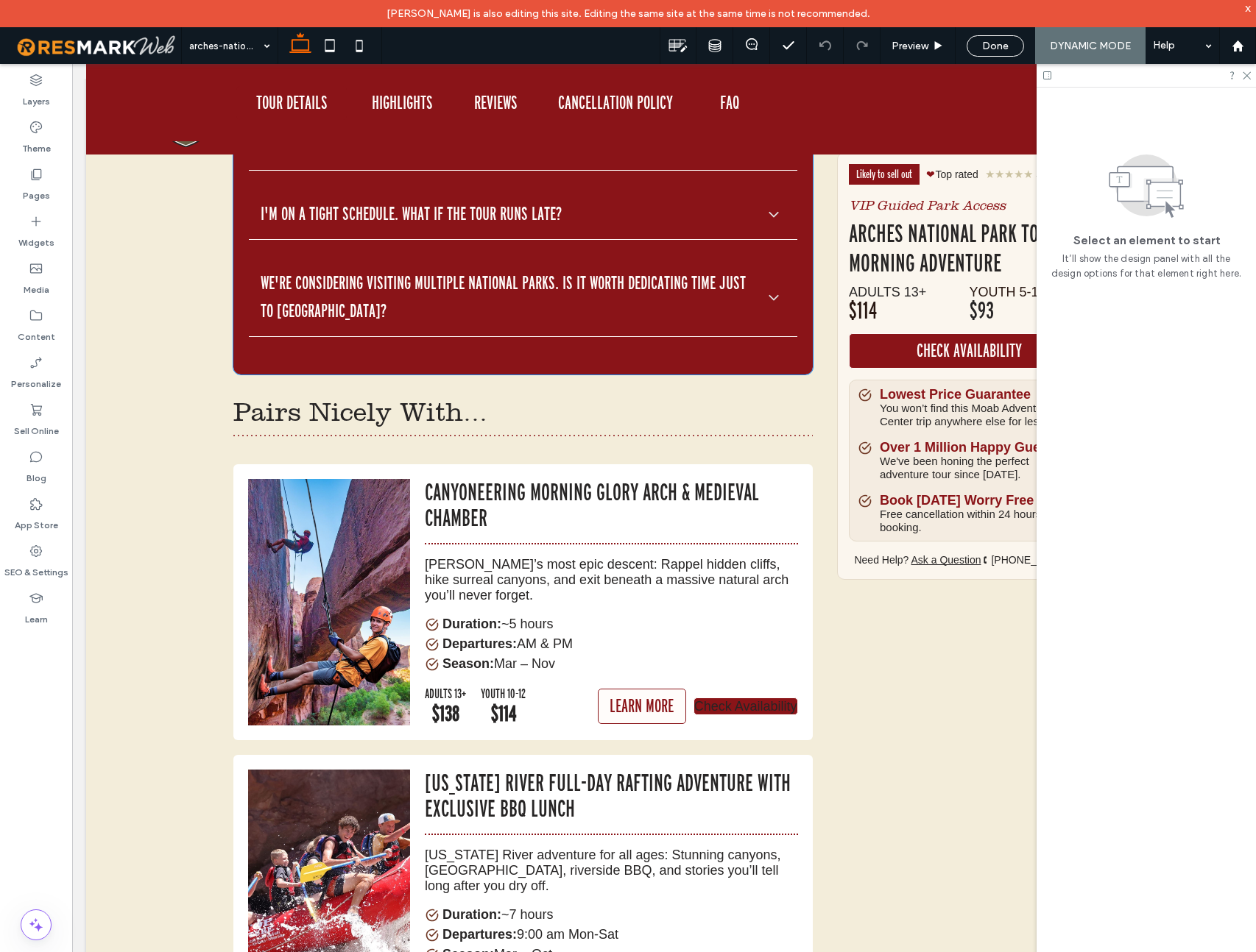
scroll to position [8980, 0]
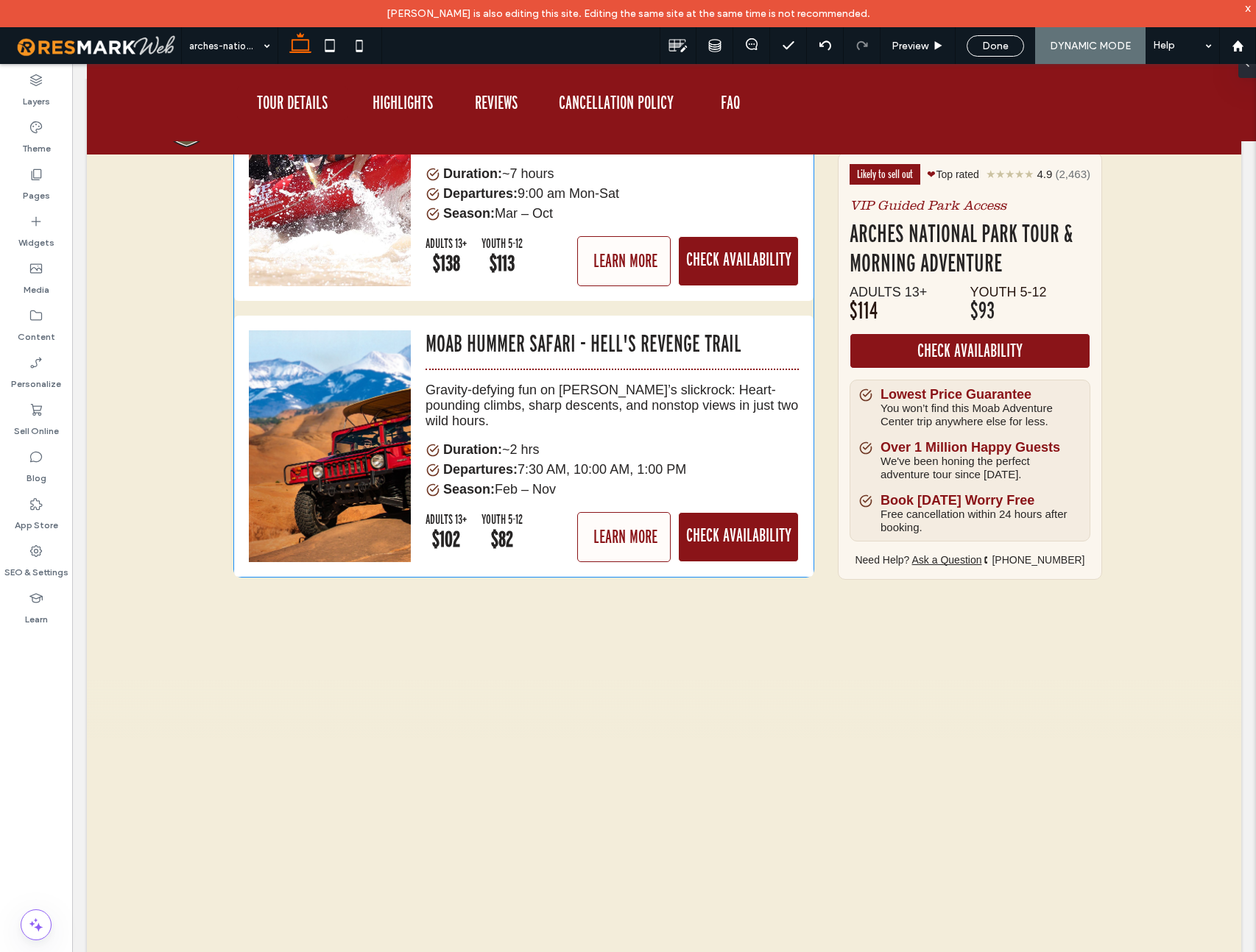
scroll to position [9553, 0]
